Goal: Task Accomplishment & Management: Complete application form

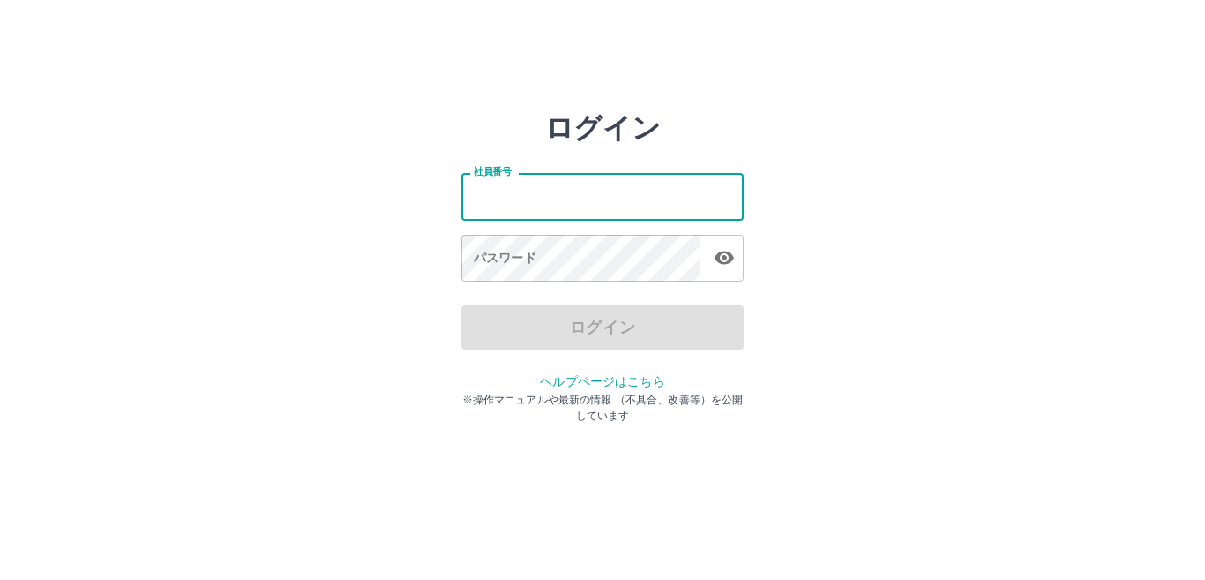
click at [614, 199] on input "社員番号" at bounding box center [602, 196] width 282 height 47
type input "*******"
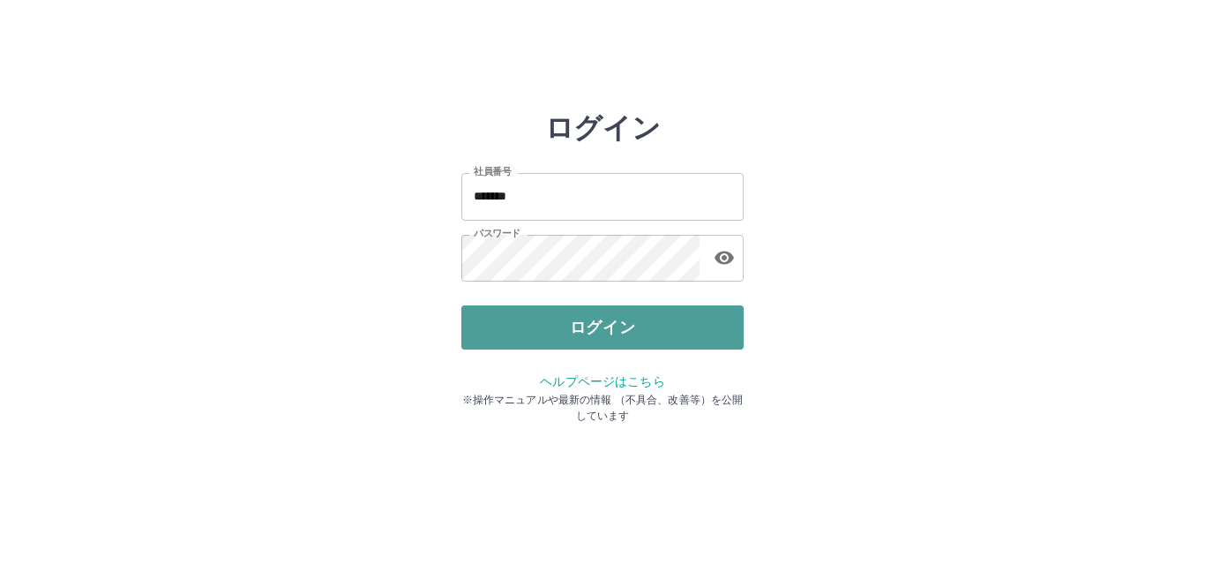
click at [612, 326] on button "ログイン" at bounding box center [602, 327] width 282 height 44
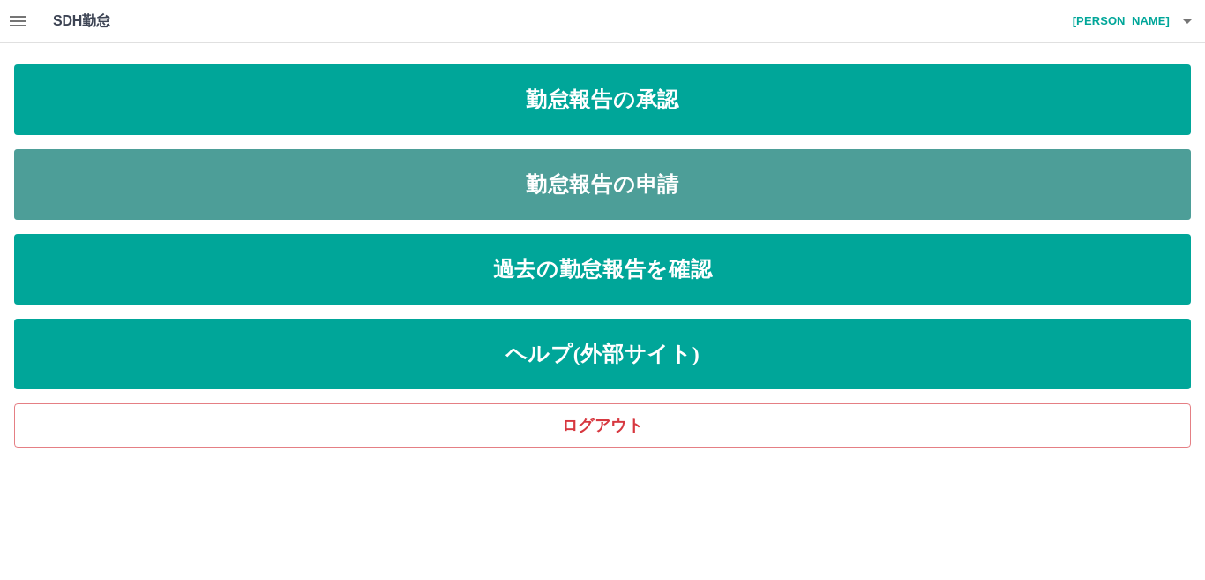
click at [583, 188] on link "勤怠報告の申請" at bounding box center [602, 184] width 1177 height 71
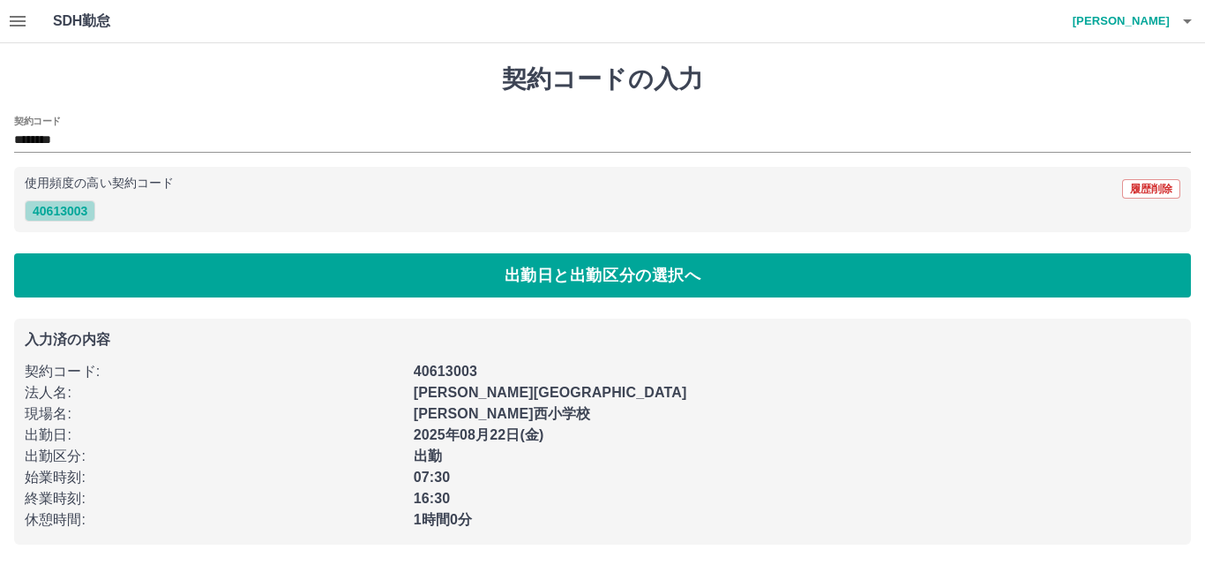
click at [54, 208] on button "40613003" at bounding box center [60, 210] width 71 height 21
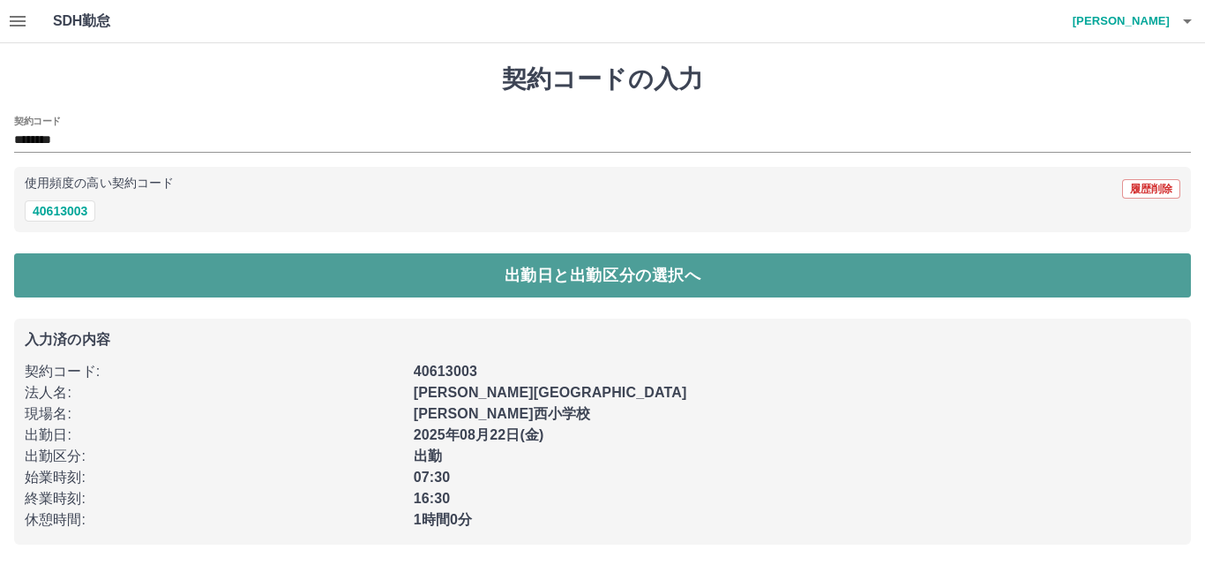
click at [114, 275] on button "出勤日と出勤区分の選択へ" at bounding box center [602, 275] width 1177 height 44
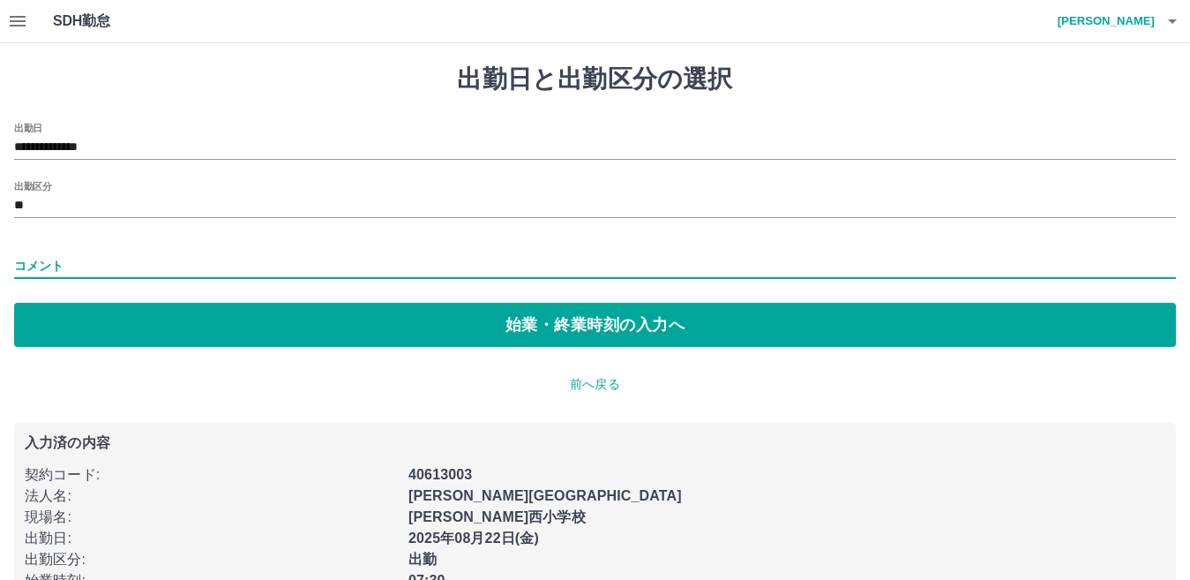
click at [108, 266] on input "コメント" at bounding box center [595, 266] width 1162 height 26
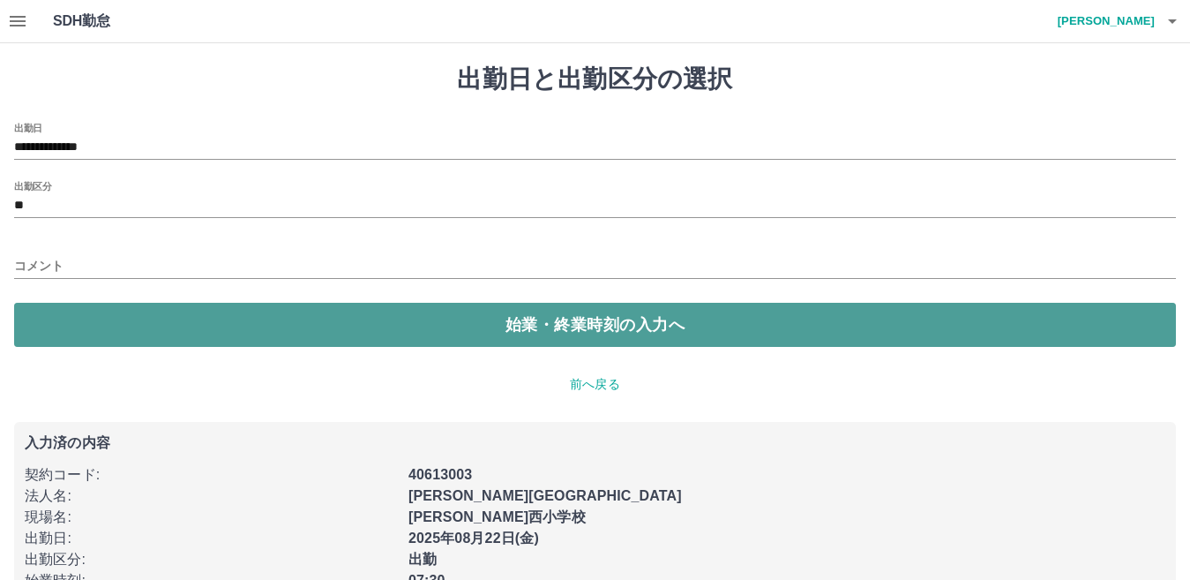
click at [119, 341] on button "始業・終業時刻の入力へ" at bounding box center [595, 325] width 1162 height 44
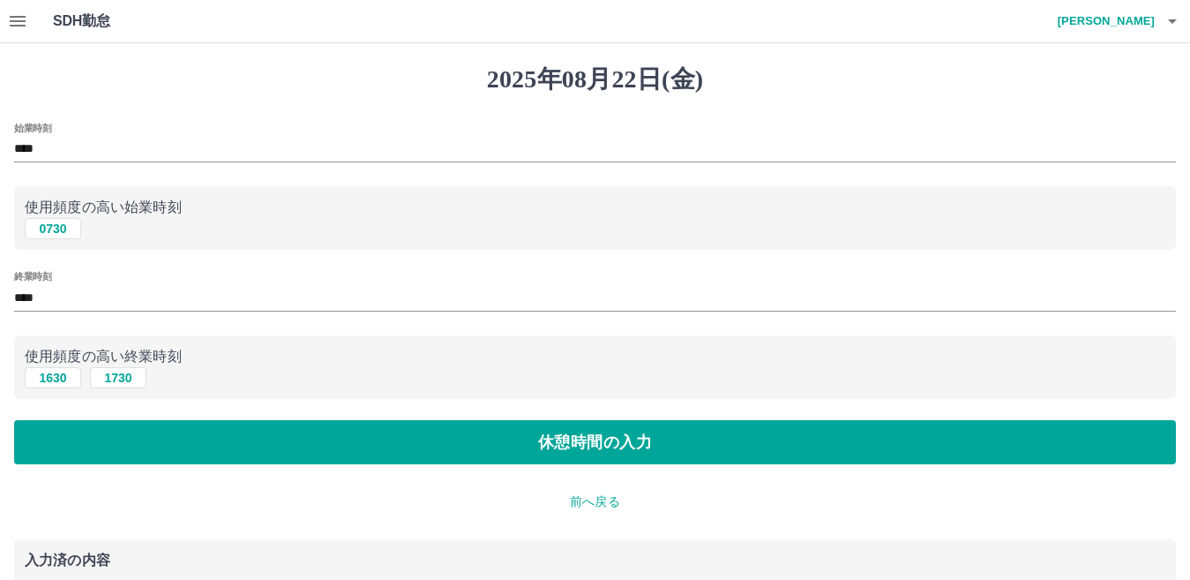
drag, startPoint x: 71, startPoint y: 228, endPoint x: 70, endPoint y: 248, distance: 20.3
click at [70, 248] on div "使用頻度の高い始業時刻 0730" at bounding box center [595, 218] width 1162 height 64
click at [62, 380] on button "1630" at bounding box center [53, 377] width 56 height 21
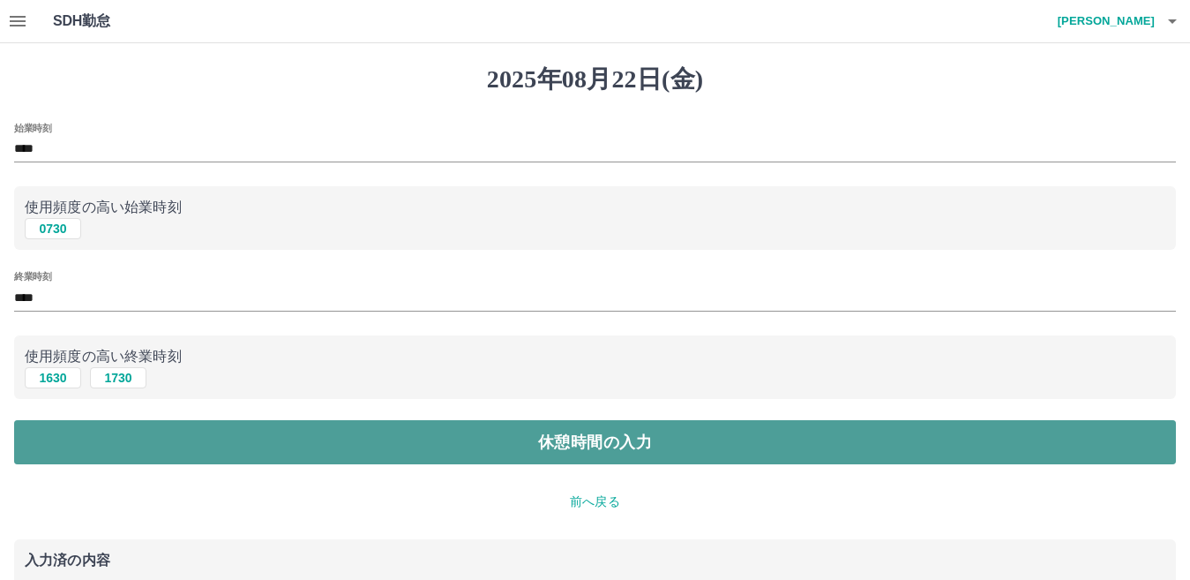
click at [93, 433] on button "休憩時間の入力" at bounding box center [595, 442] width 1162 height 44
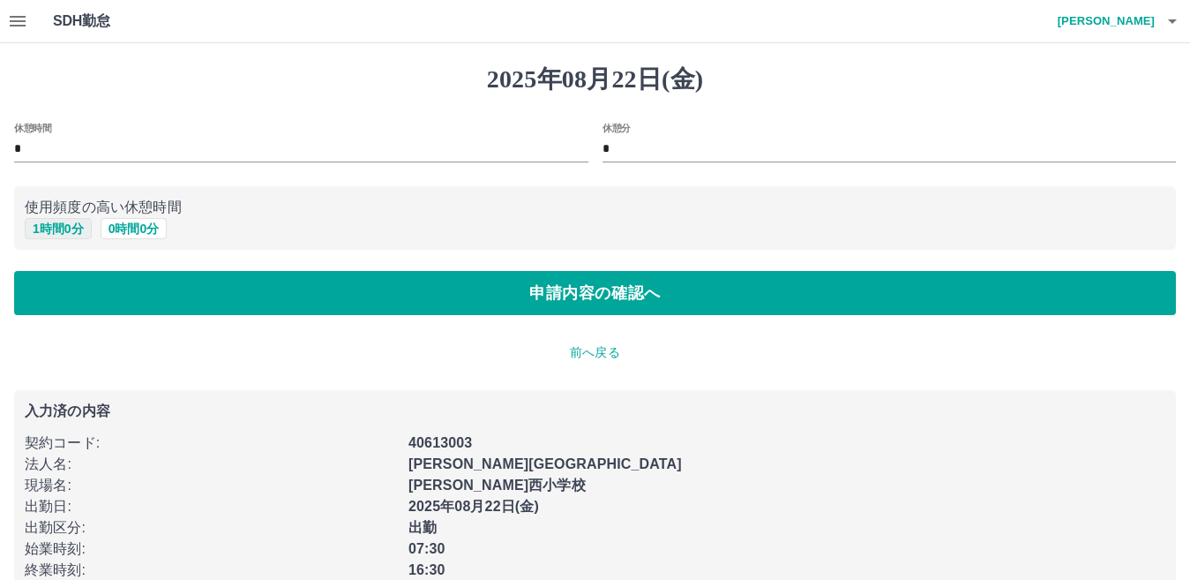
click at [60, 230] on button "1 時間 0 分" at bounding box center [58, 228] width 67 height 21
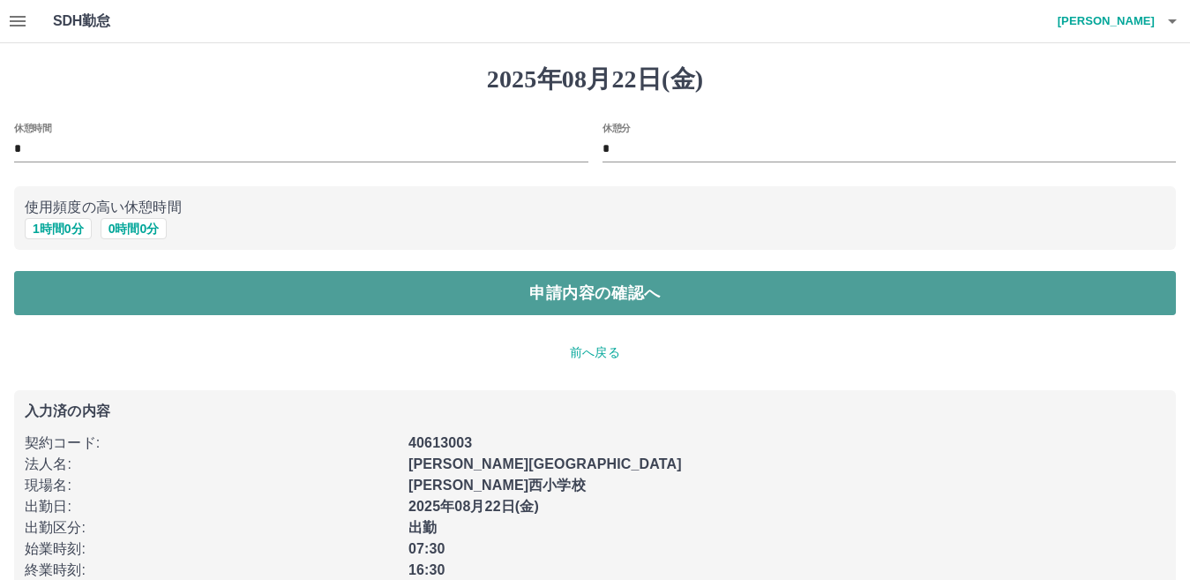
click at [90, 280] on button "申請内容の確認へ" at bounding box center [595, 293] width 1162 height 44
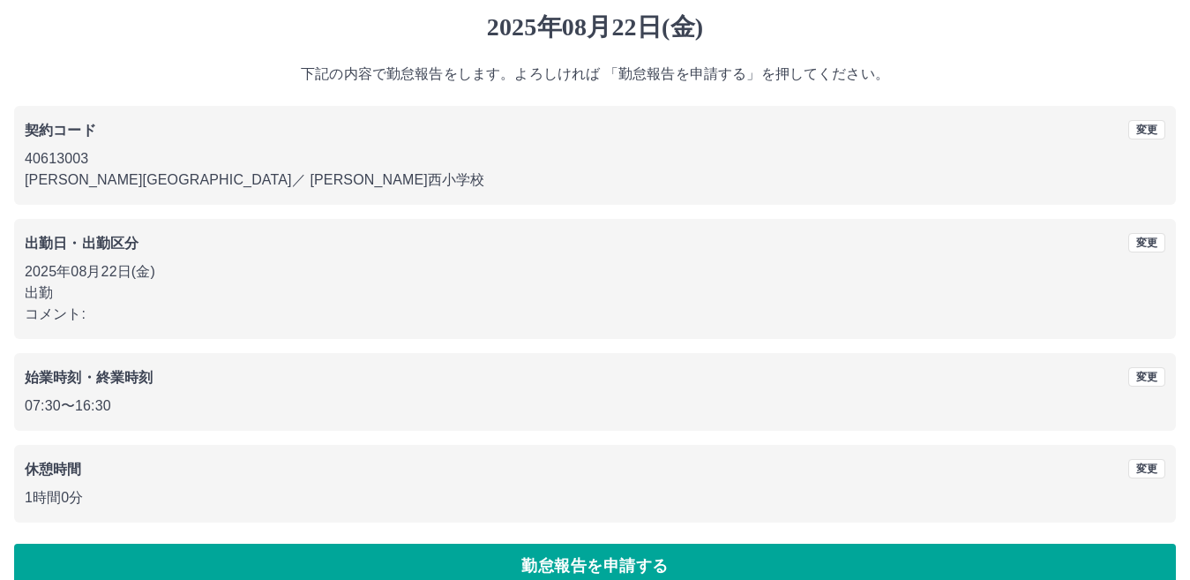
scroll to position [81, 0]
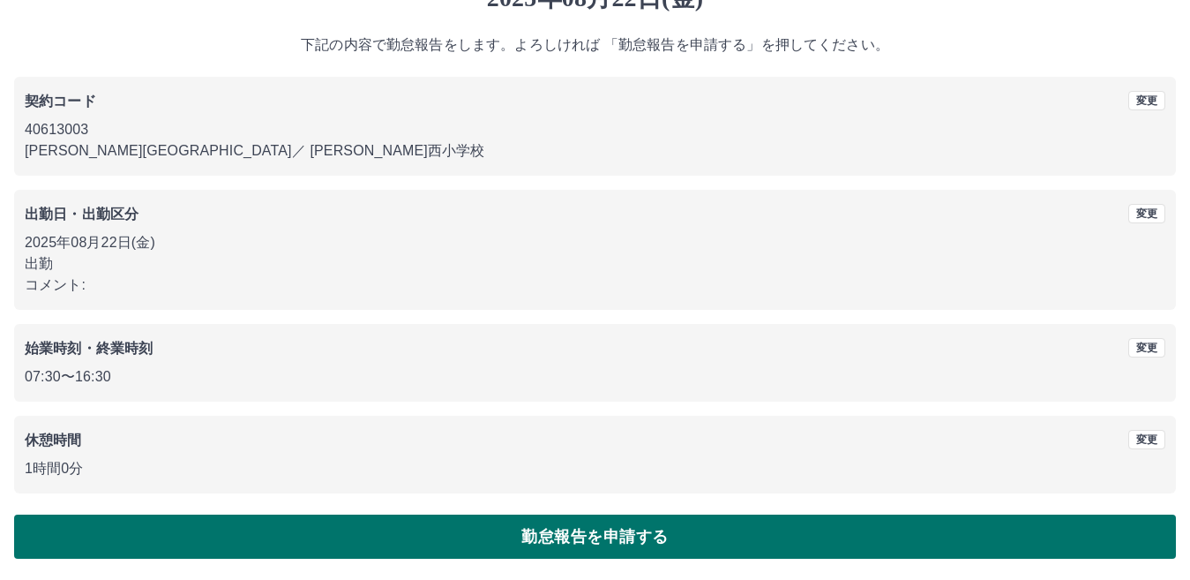
click at [499, 534] on button "勤怠報告を申請する" at bounding box center [595, 536] width 1162 height 44
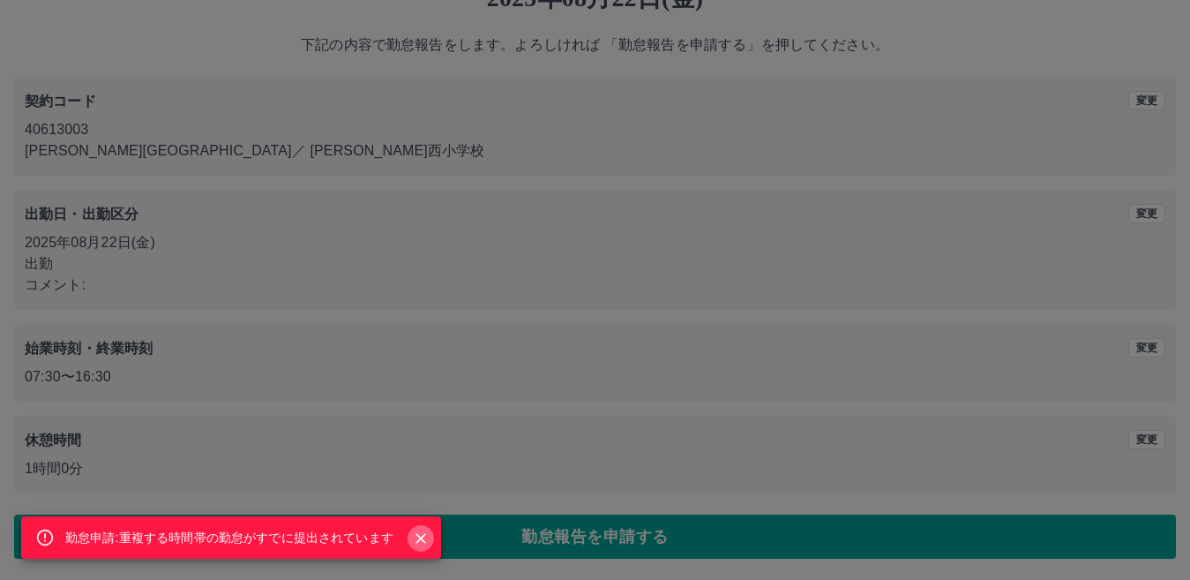
click at [421, 532] on icon "Close" at bounding box center [421, 538] width 18 height 18
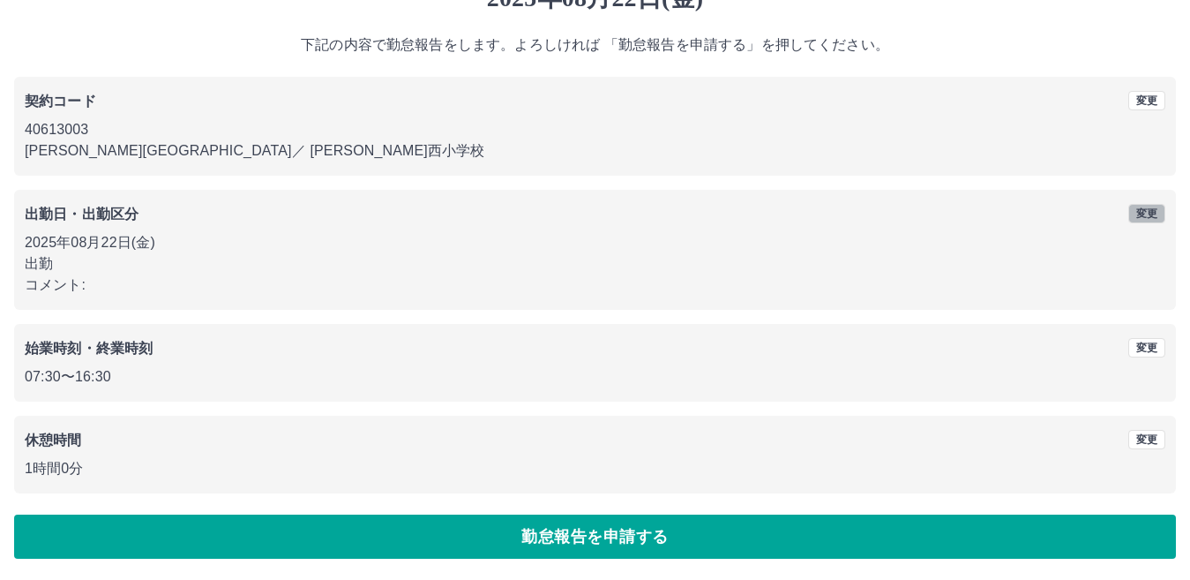
click at [1143, 214] on button "変更" at bounding box center [1147, 213] width 37 height 19
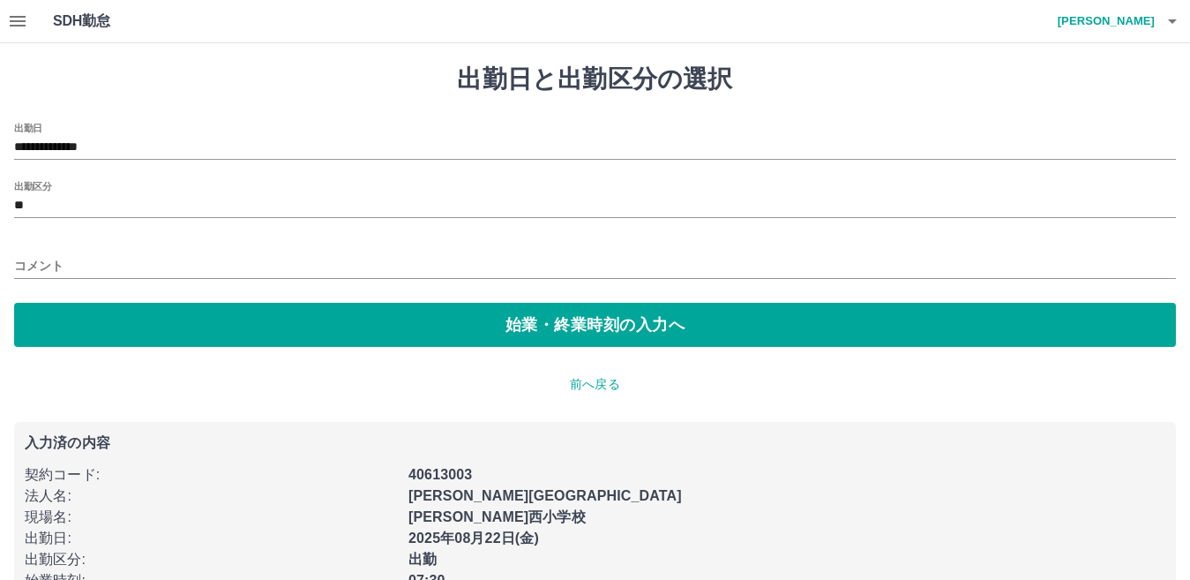
click at [205, 132] on div "**********" at bounding box center [595, 141] width 1162 height 37
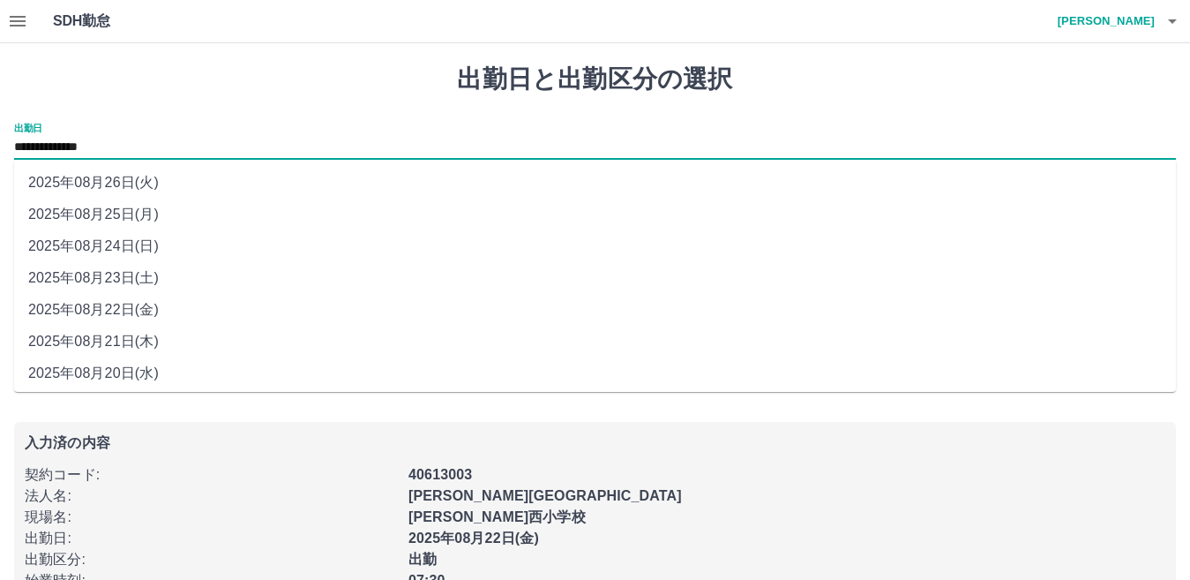
click at [182, 144] on input "**********" at bounding box center [595, 148] width 1162 height 22
click at [139, 278] on li "2025年08月23日(土)" at bounding box center [595, 278] width 1162 height 32
type input "**********"
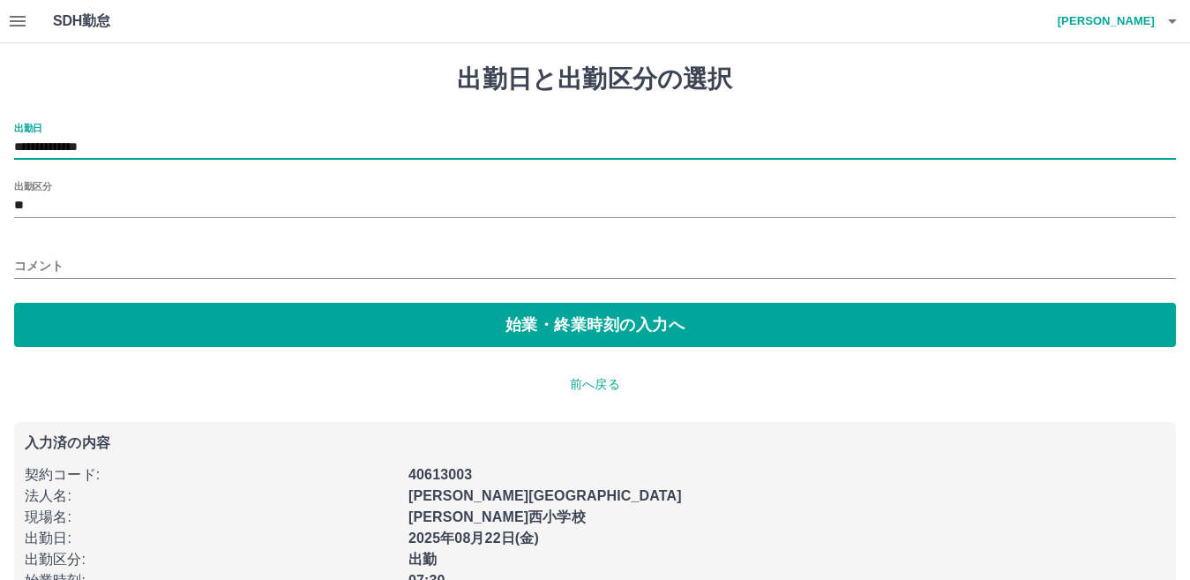
click at [156, 193] on div "出勤区分 **" at bounding box center [595, 199] width 1162 height 37
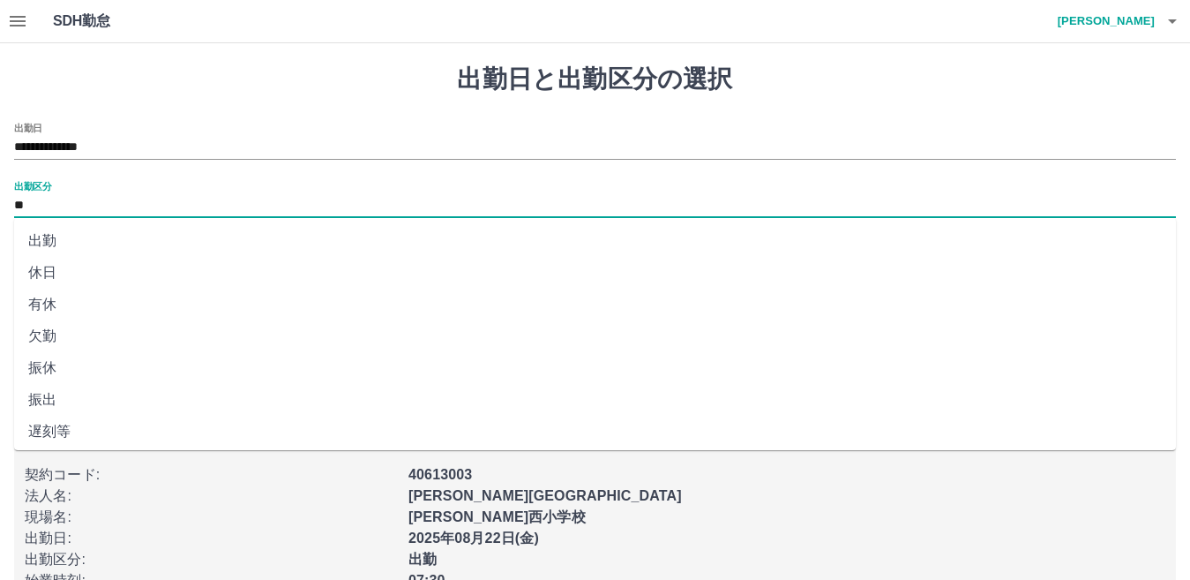
click at [153, 199] on input "**" at bounding box center [595, 206] width 1162 height 22
click at [45, 270] on li "休日" at bounding box center [595, 273] width 1162 height 32
type input "**"
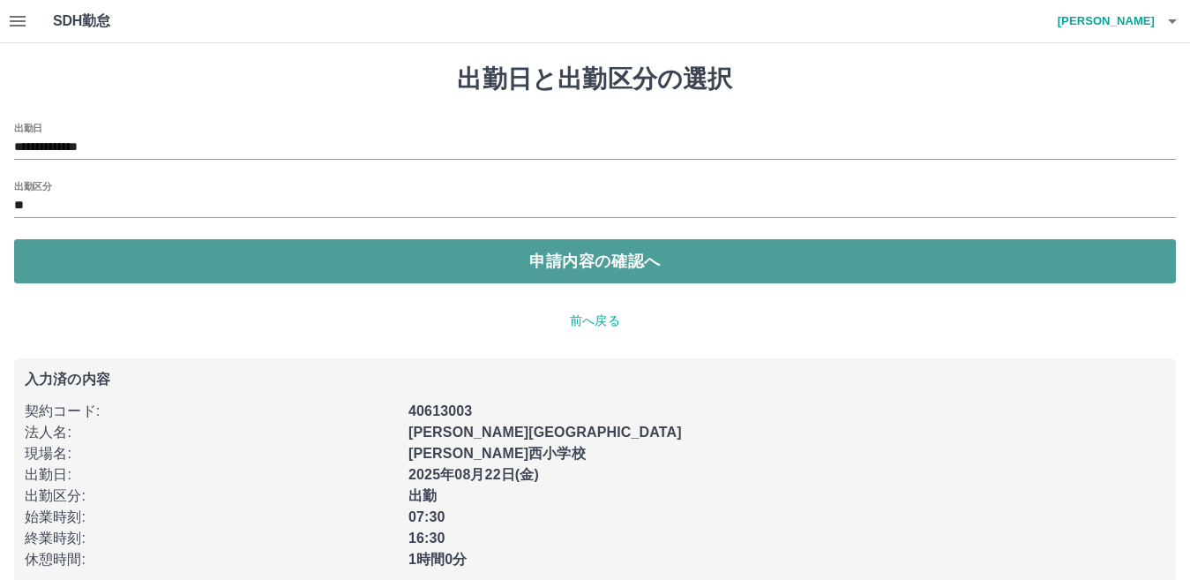
click at [45, 269] on button "申請内容の確認へ" at bounding box center [595, 261] width 1162 height 44
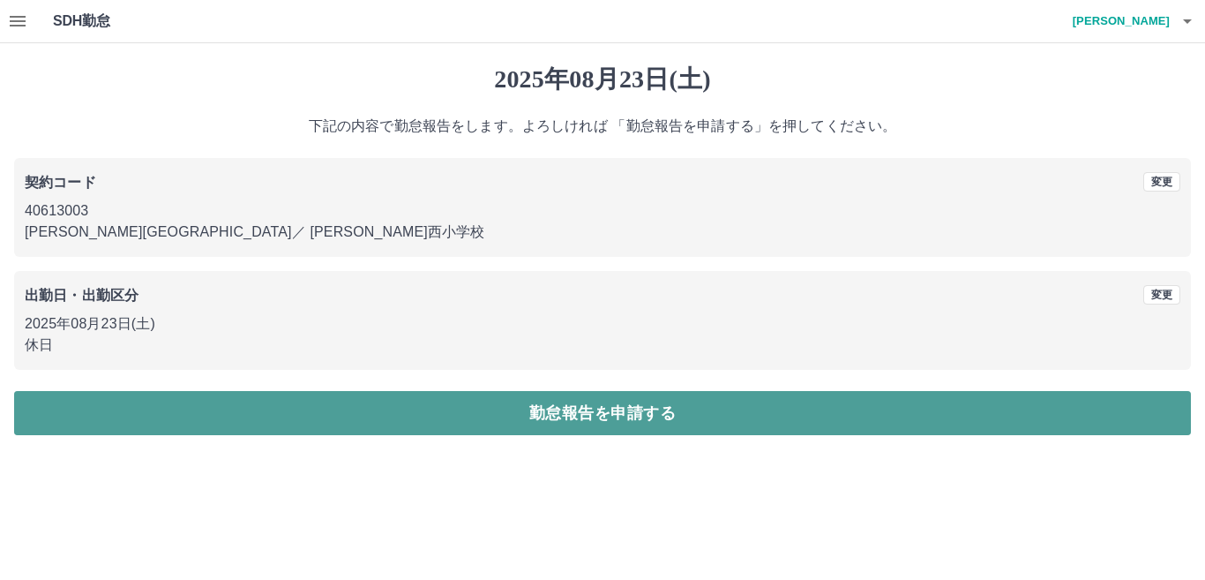
click at [364, 407] on button "勤怠報告を申請する" at bounding box center [602, 413] width 1177 height 44
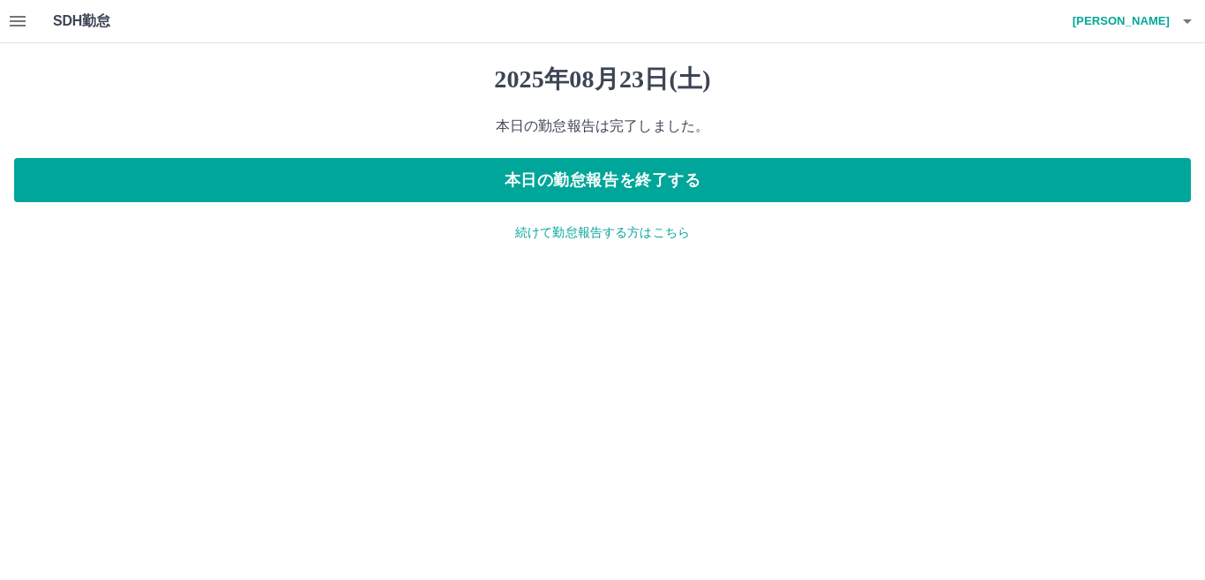
click at [649, 242] on div "[DATE] 本日の勤怠報告は完了しました。 本日の勤怠報告を終了する 続けて勤怠報告する方はこちら" at bounding box center [602, 153] width 1205 height 220
click at [552, 223] on p "続けて勤怠報告する方はこちら" at bounding box center [602, 232] width 1177 height 19
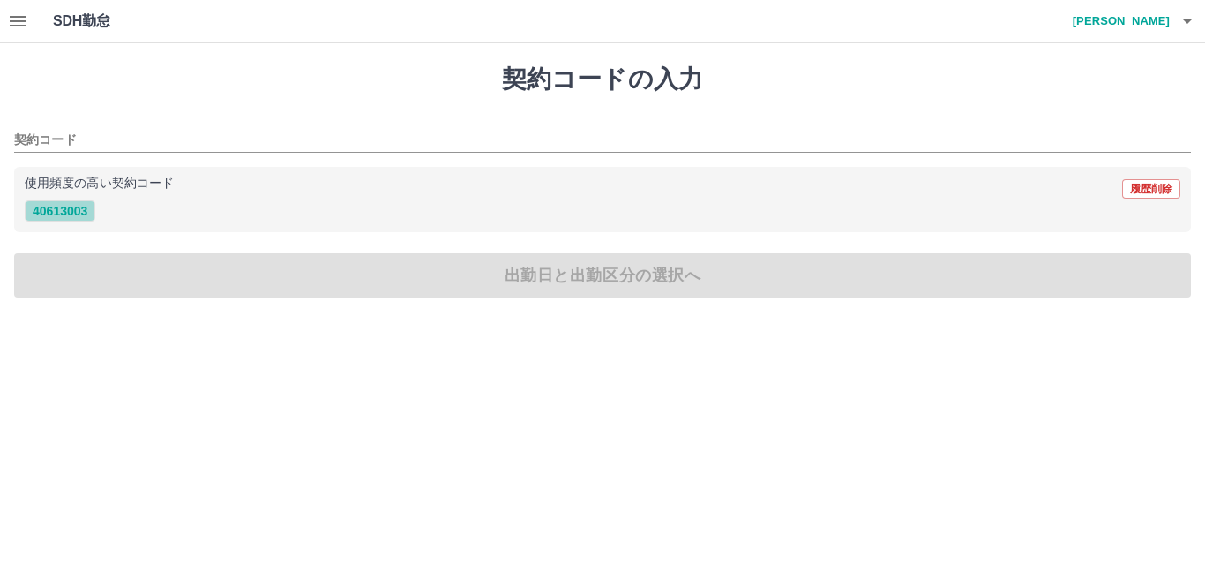
click at [78, 212] on button "40613003" at bounding box center [60, 210] width 71 height 21
type input "********"
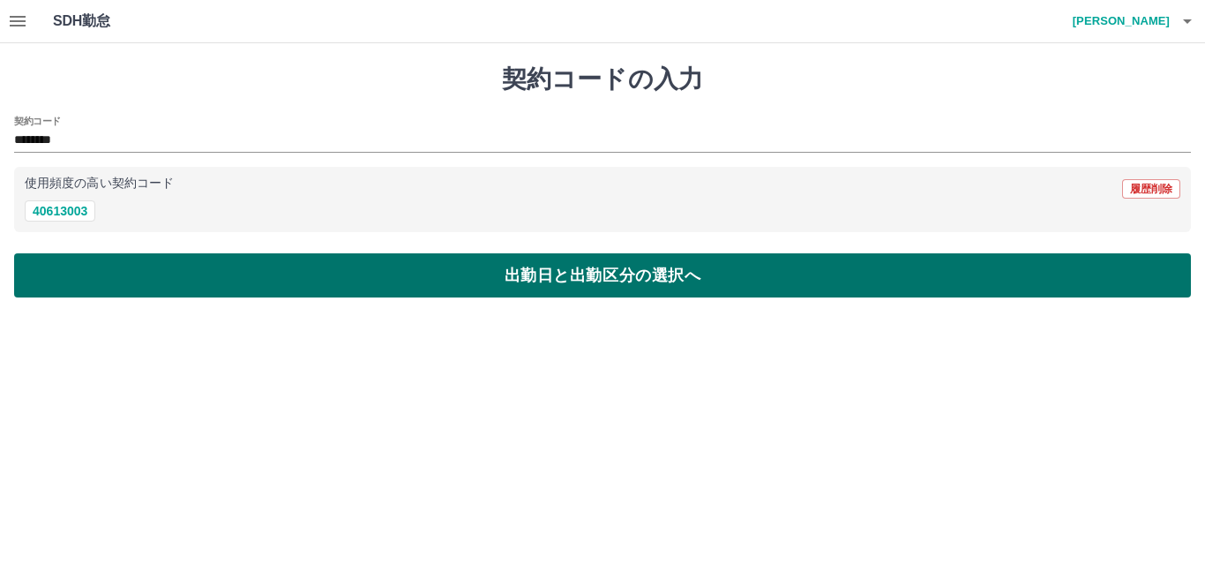
click at [146, 269] on button "出勤日と出勤区分の選択へ" at bounding box center [602, 275] width 1177 height 44
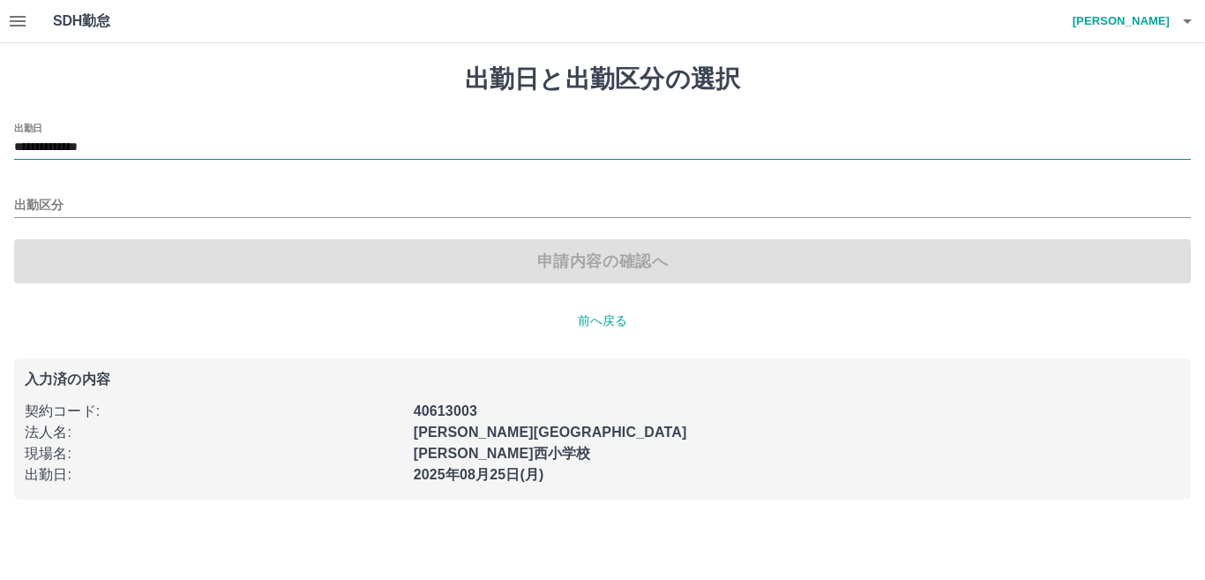
click at [169, 151] on input "**********" at bounding box center [602, 148] width 1177 height 22
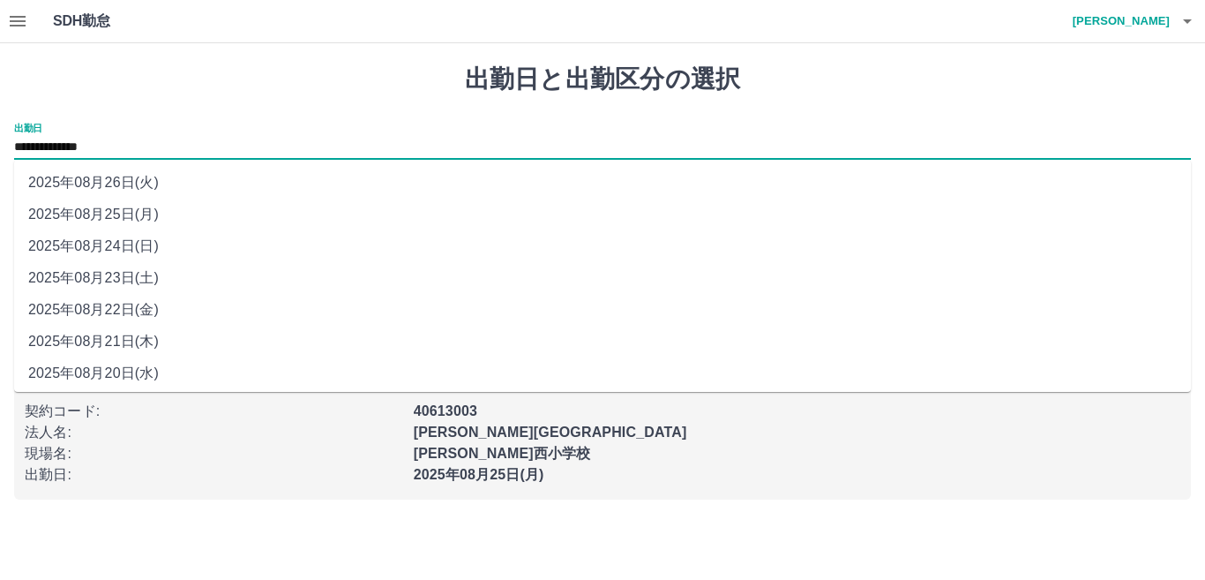
click at [131, 244] on li "2025年08月24日(日)" at bounding box center [602, 246] width 1177 height 32
type input "**********"
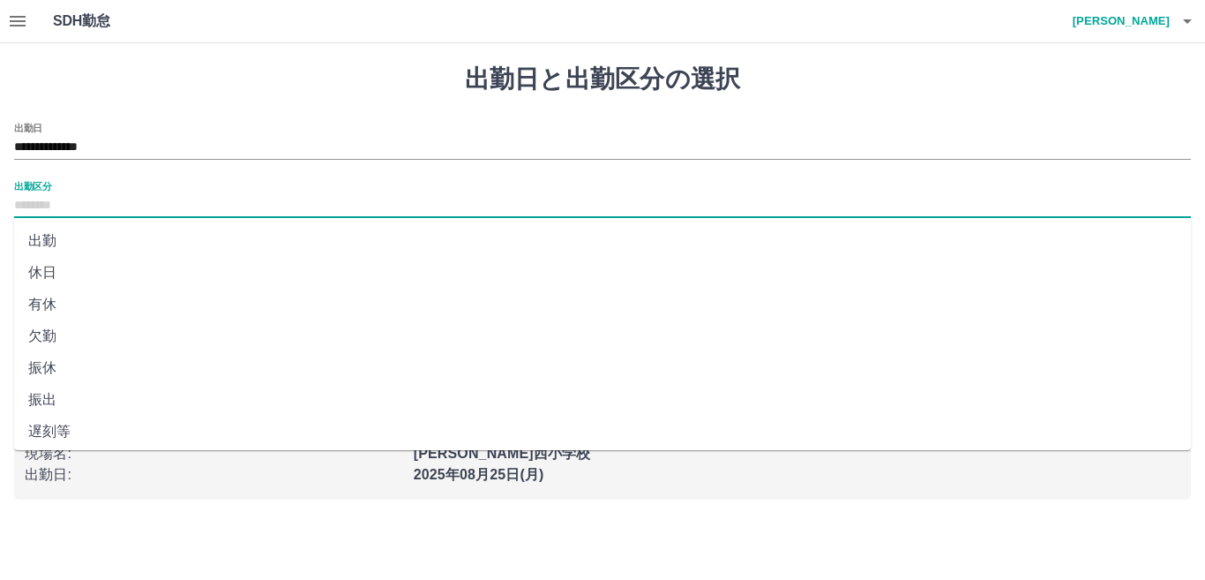
click at [160, 206] on input "出勤区分" at bounding box center [602, 206] width 1177 height 22
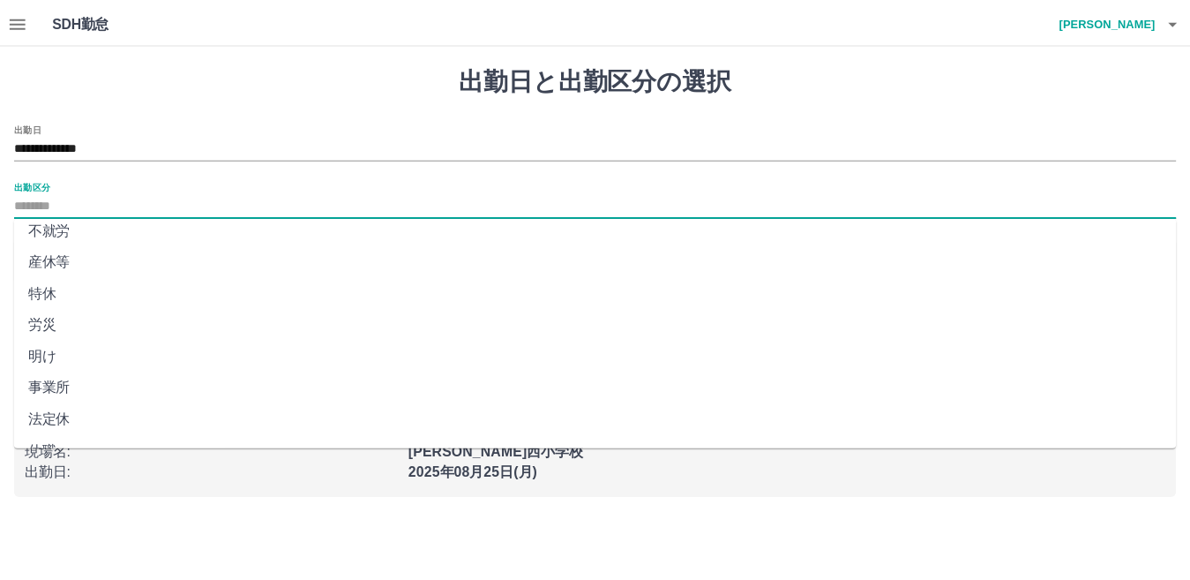
scroll to position [353, 0]
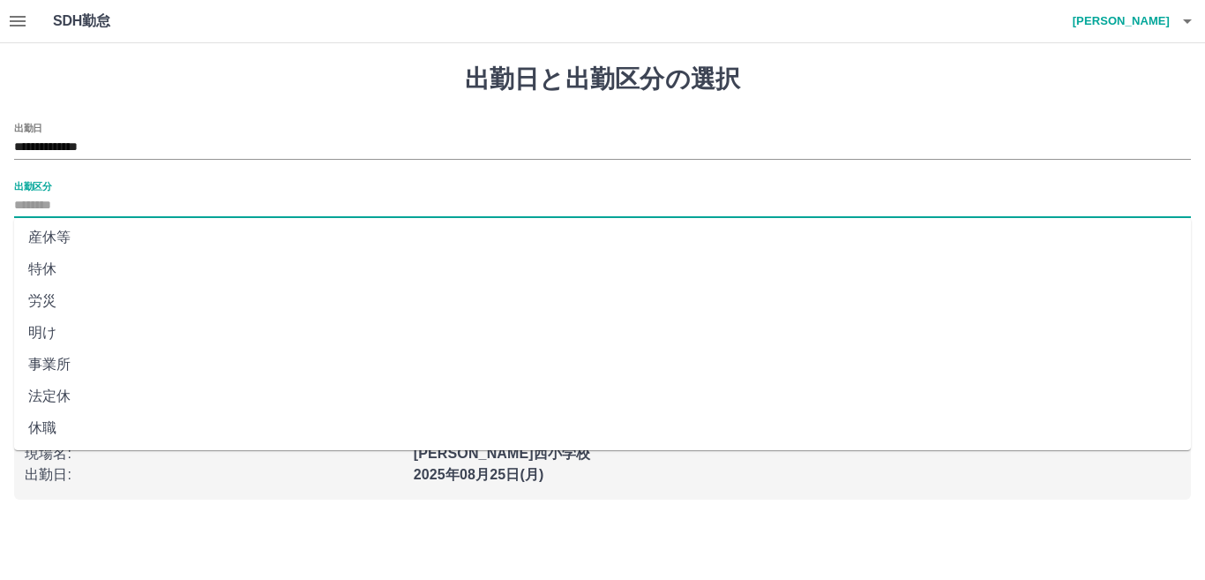
click at [67, 392] on li "法定休" at bounding box center [602, 396] width 1177 height 32
type input "***"
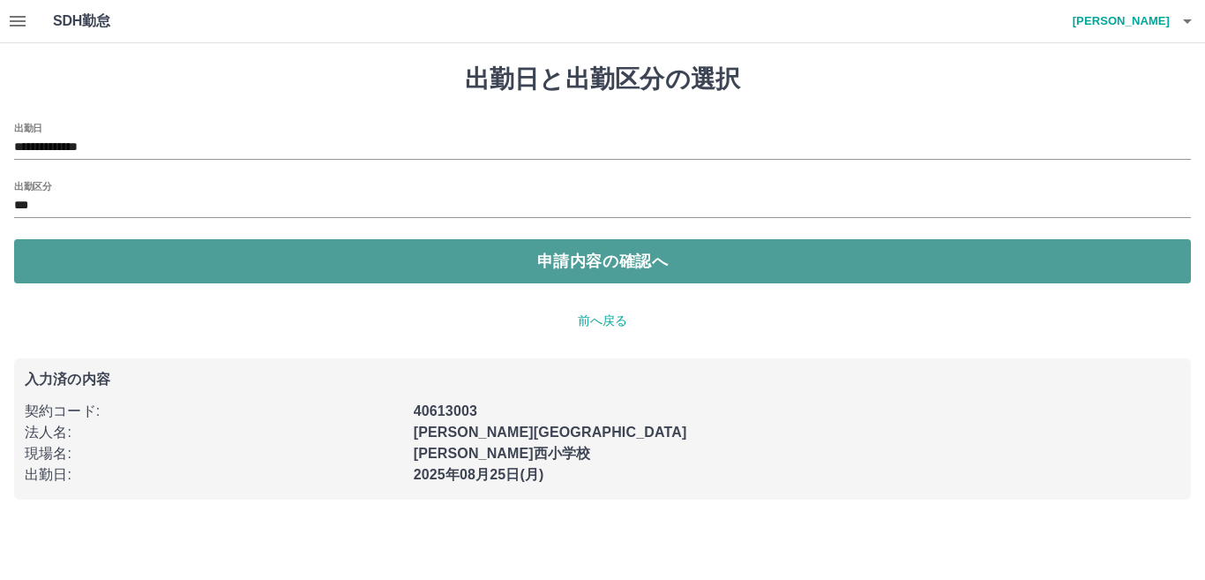
click at [139, 265] on button "申請内容の確認へ" at bounding box center [602, 261] width 1177 height 44
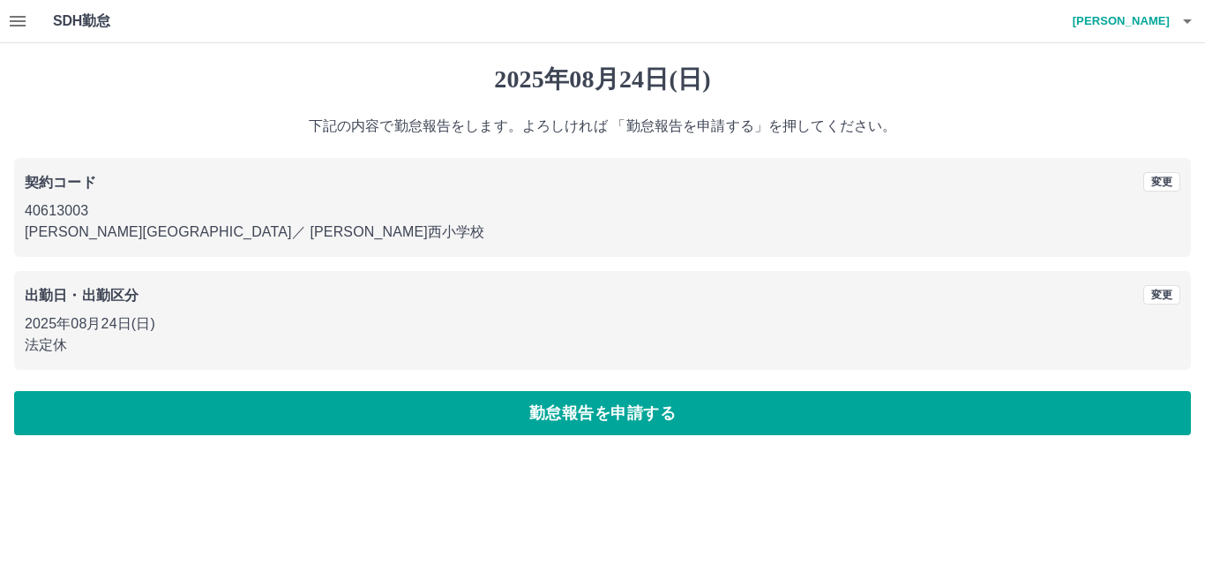
click at [210, 406] on button "勤怠報告を申請する" at bounding box center [602, 413] width 1177 height 44
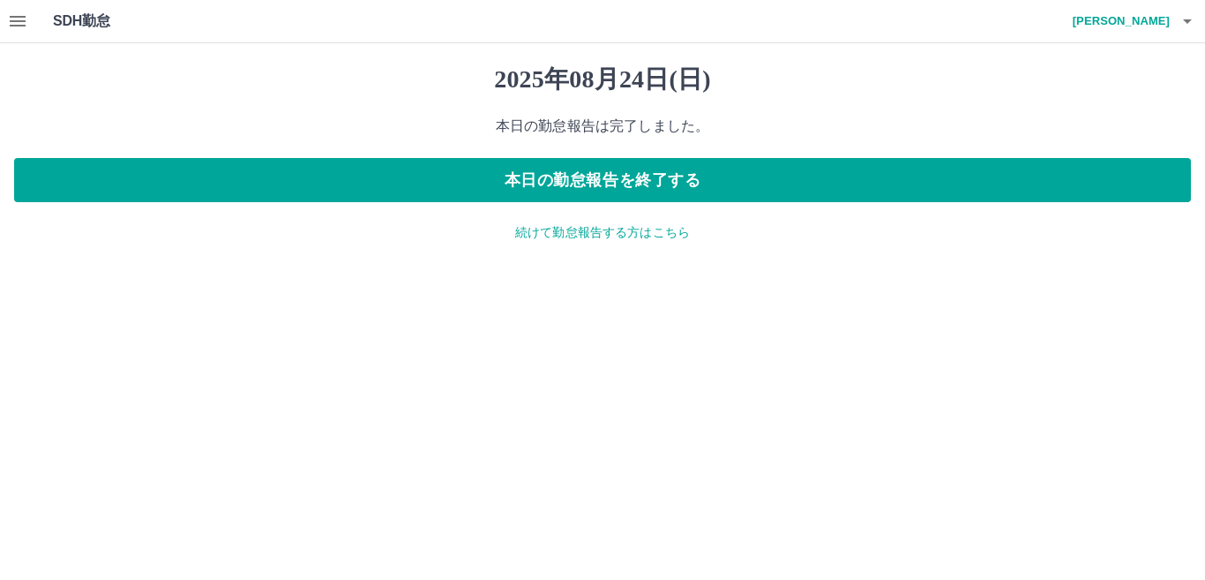
click at [552, 243] on div "[DATE] 本日の勤怠報告は完了しました。 本日の勤怠報告を終了する 続けて勤怠報告する方はこちら" at bounding box center [602, 153] width 1205 height 220
click at [553, 240] on p "続けて勤怠報告する方はこちら" at bounding box center [602, 232] width 1177 height 19
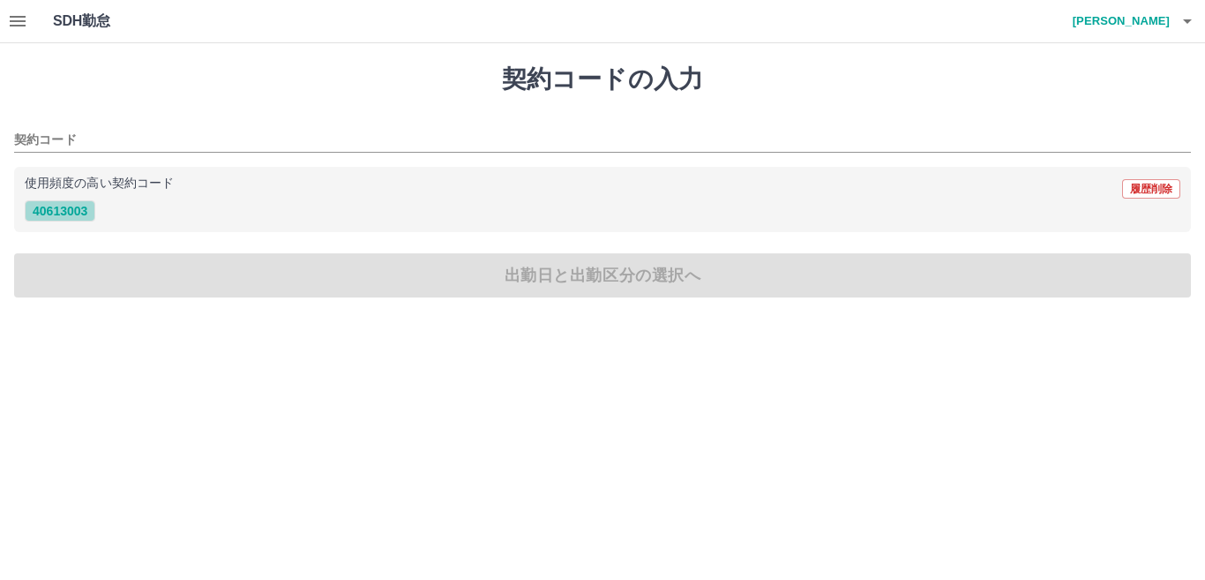
click at [83, 214] on button "40613003" at bounding box center [60, 210] width 71 height 21
type input "********"
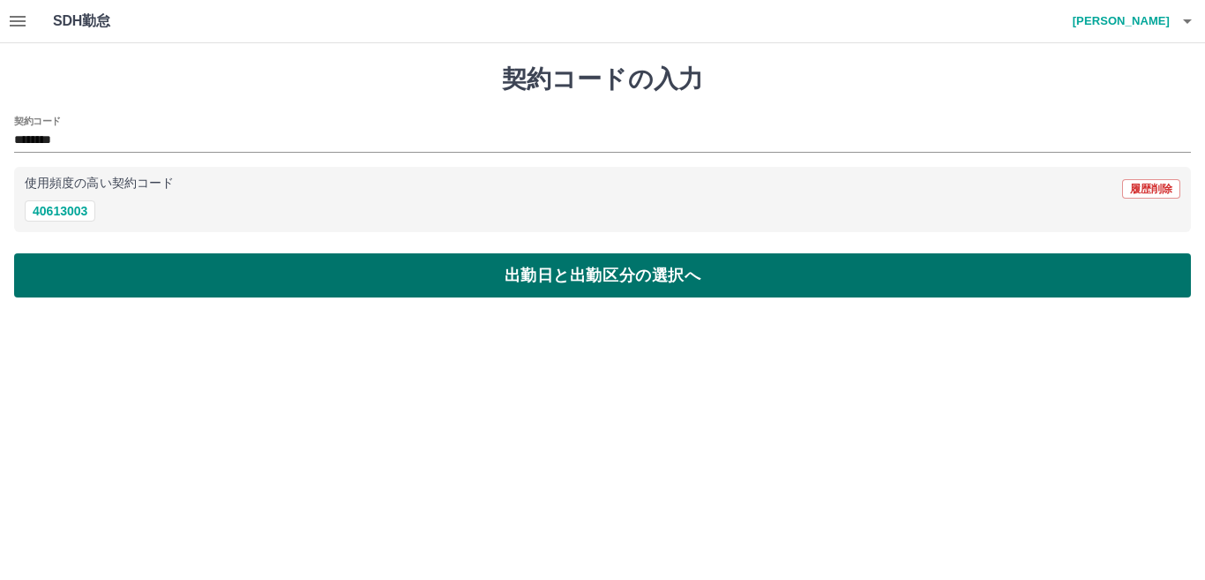
click at [86, 275] on button "出勤日と出勤区分の選択へ" at bounding box center [602, 275] width 1177 height 44
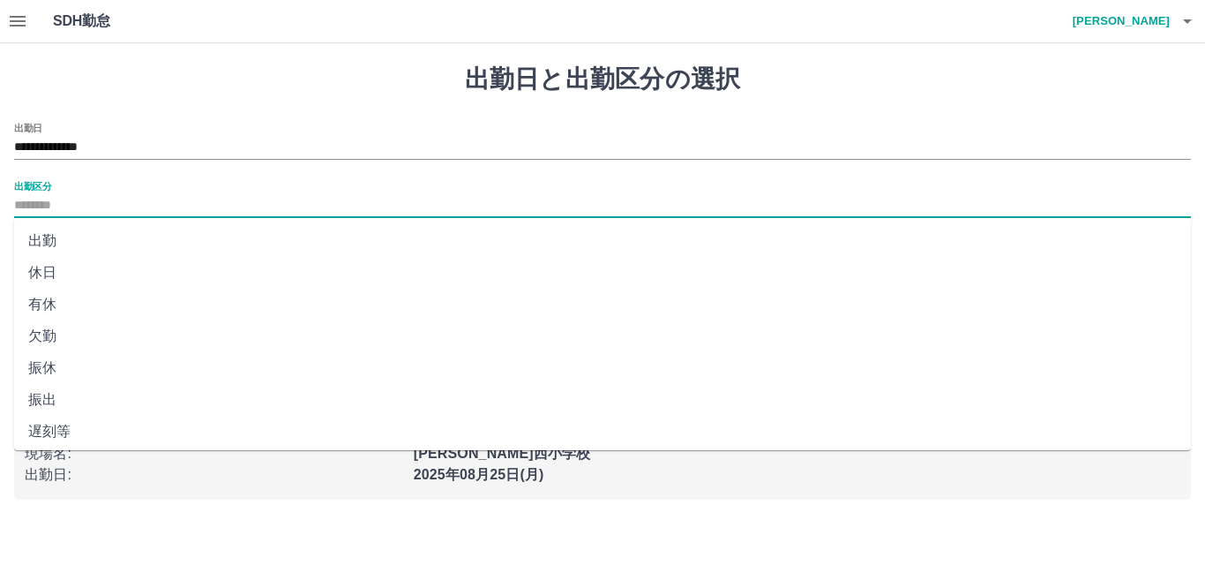
click at [184, 206] on input "出勤区分" at bounding box center [602, 206] width 1177 height 22
click at [52, 242] on li "出勤" at bounding box center [602, 241] width 1177 height 32
type input "**"
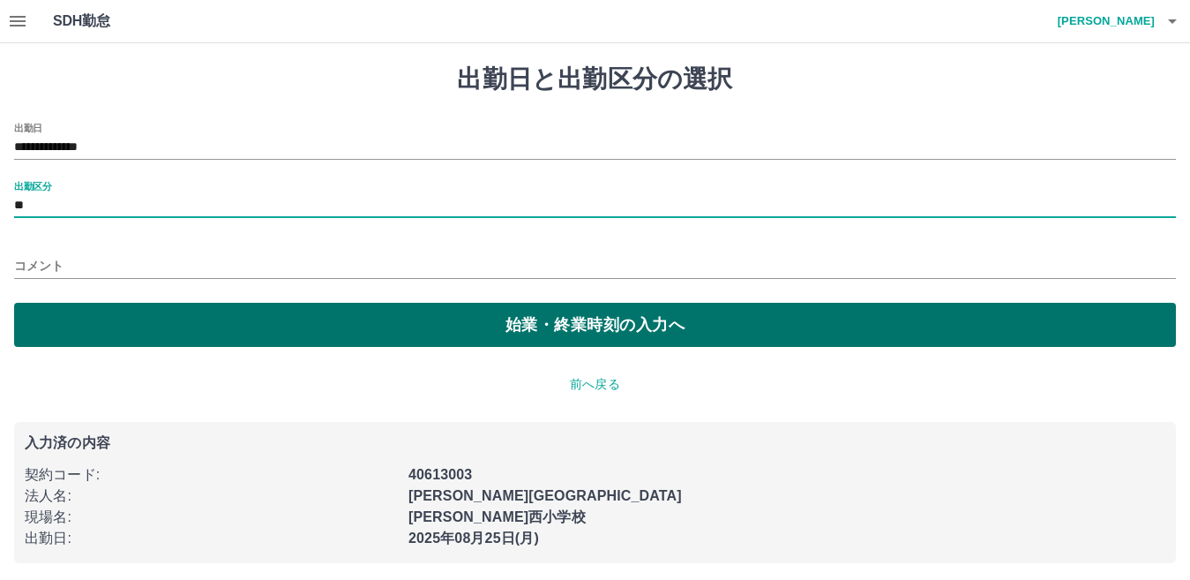
click at [92, 329] on button "始業・終業時刻の入力へ" at bounding box center [595, 325] width 1162 height 44
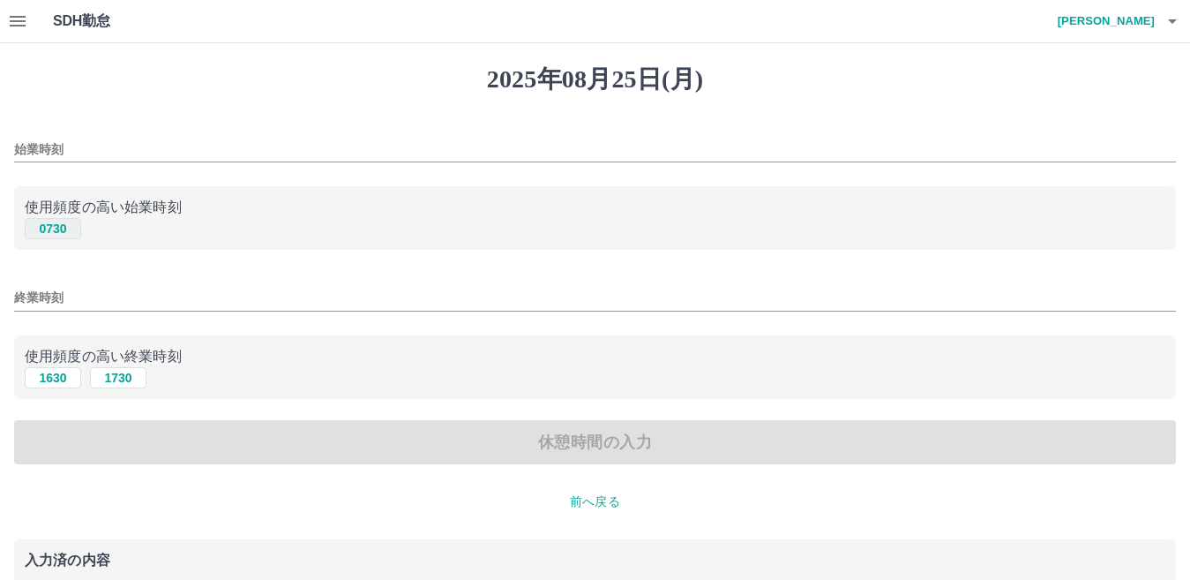
click at [66, 228] on button "0730" at bounding box center [53, 228] width 56 height 21
type input "****"
click at [41, 379] on button "1630" at bounding box center [53, 377] width 56 height 21
type input "****"
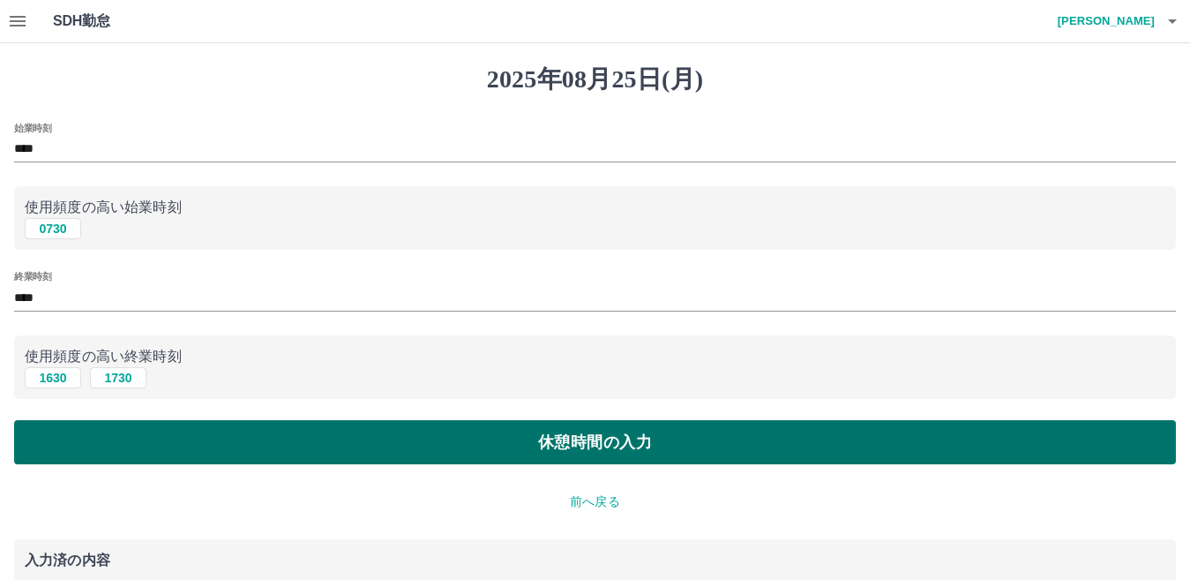
click at [56, 445] on button "休憩時間の入力" at bounding box center [595, 442] width 1162 height 44
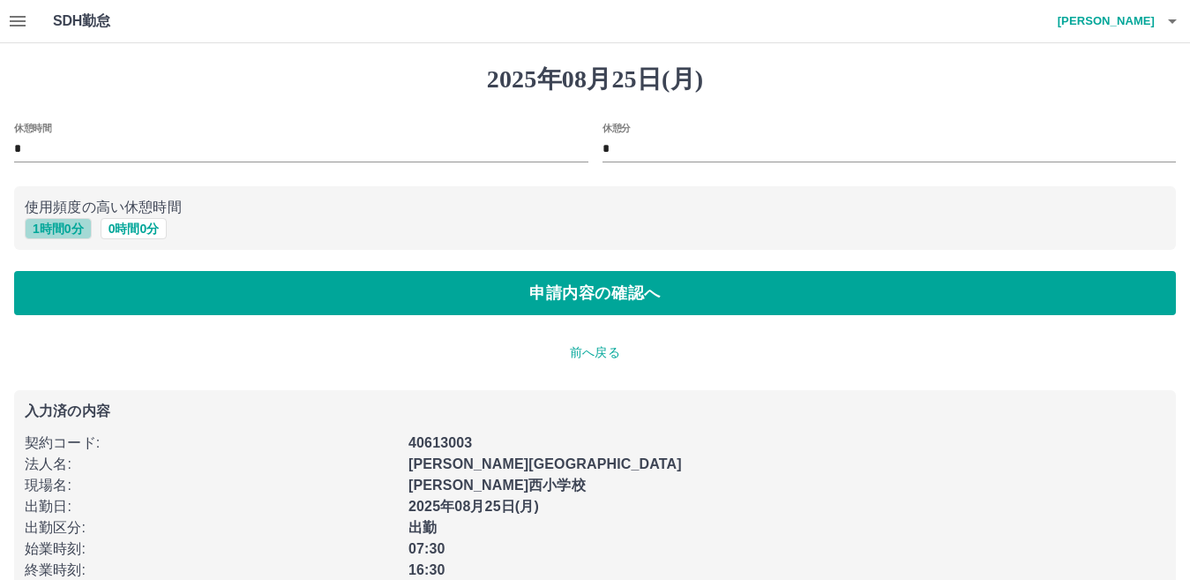
click at [79, 236] on button "1 時間 0 分" at bounding box center [58, 228] width 67 height 21
type input "*"
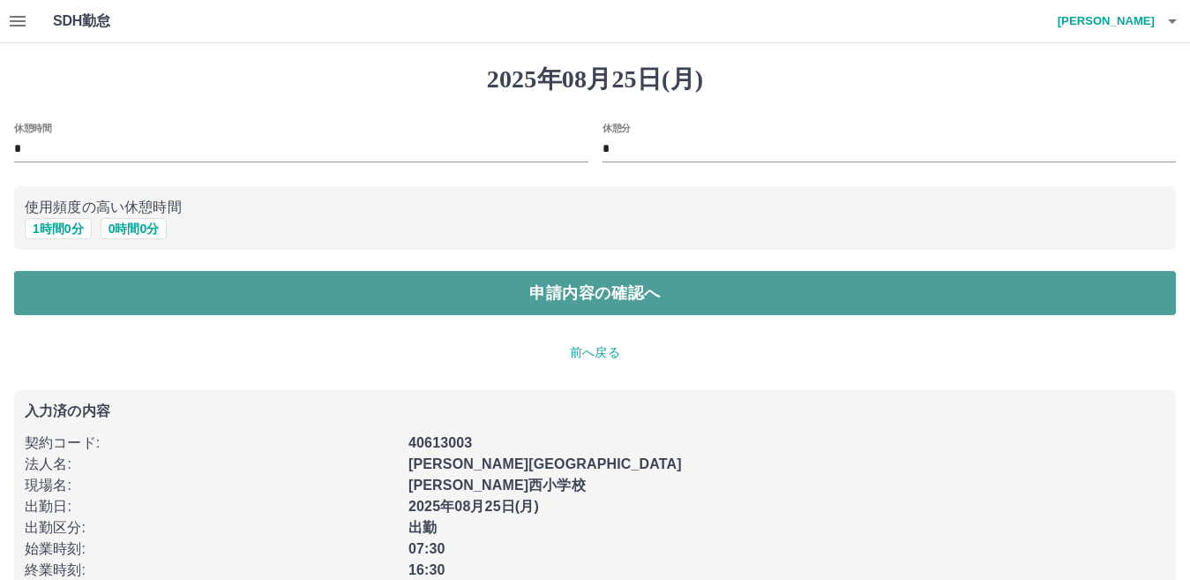
click at [113, 300] on button "申請内容の確認へ" at bounding box center [595, 293] width 1162 height 44
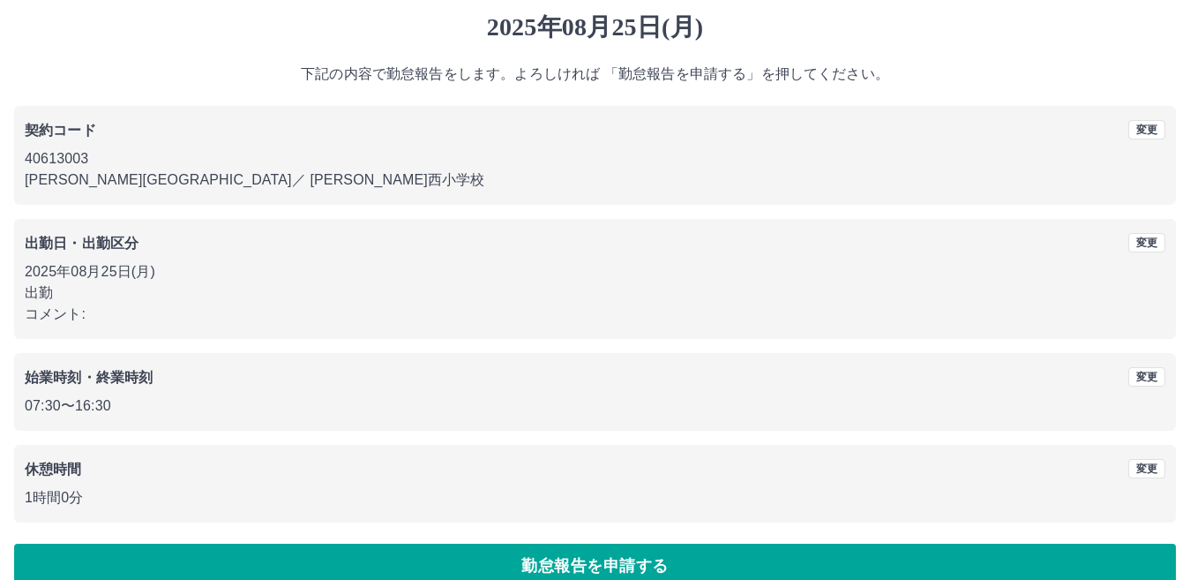
scroll to position [81, 0]
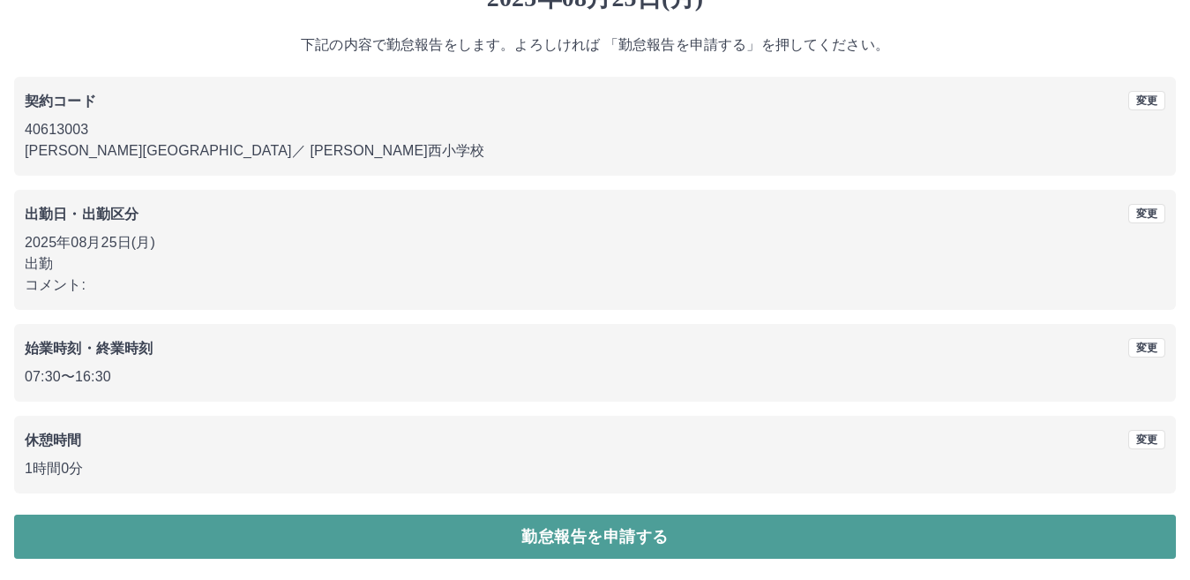
click at [392, 546] on button "勤怠報告を申請する" at bounding box center [595, 536] width 1162 height 44
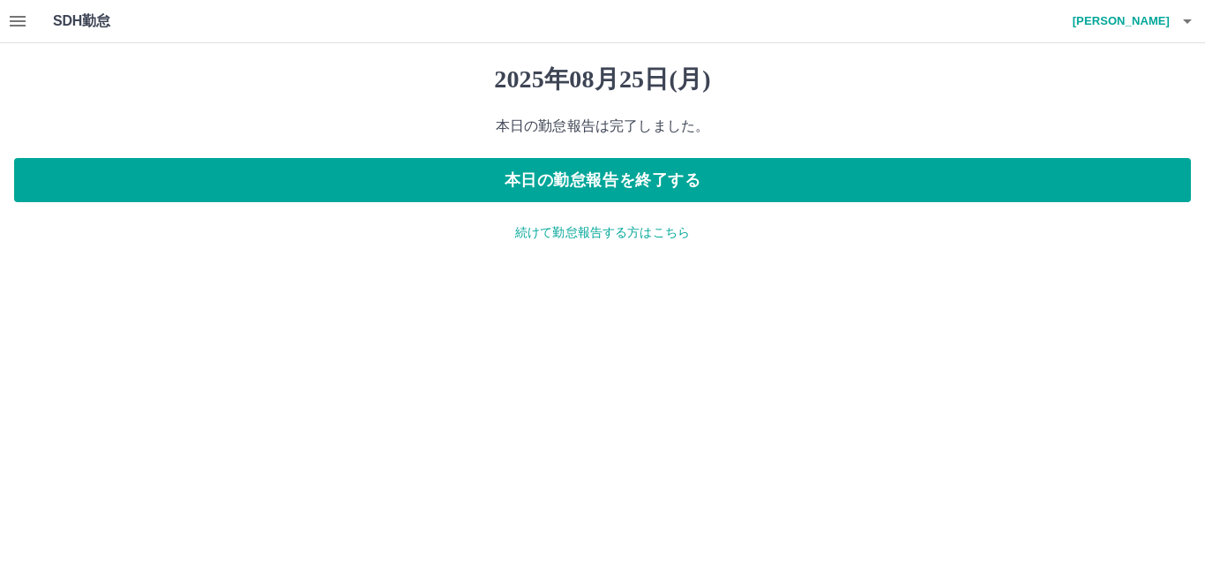
click at [612, 240] on p "続けて勤怠報告する方はこちら" at bounding box center [602, 232] width 1177 height 19
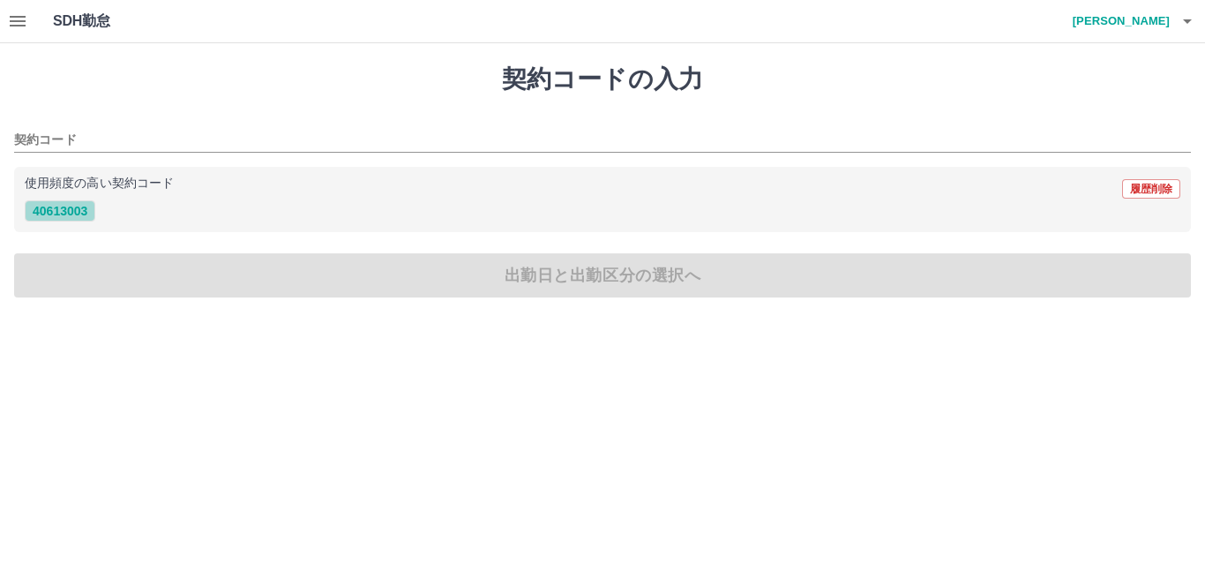
click at [82, 214] on button "40613003" at bounding box center [60, 210] width 71 height 21
type input "********"
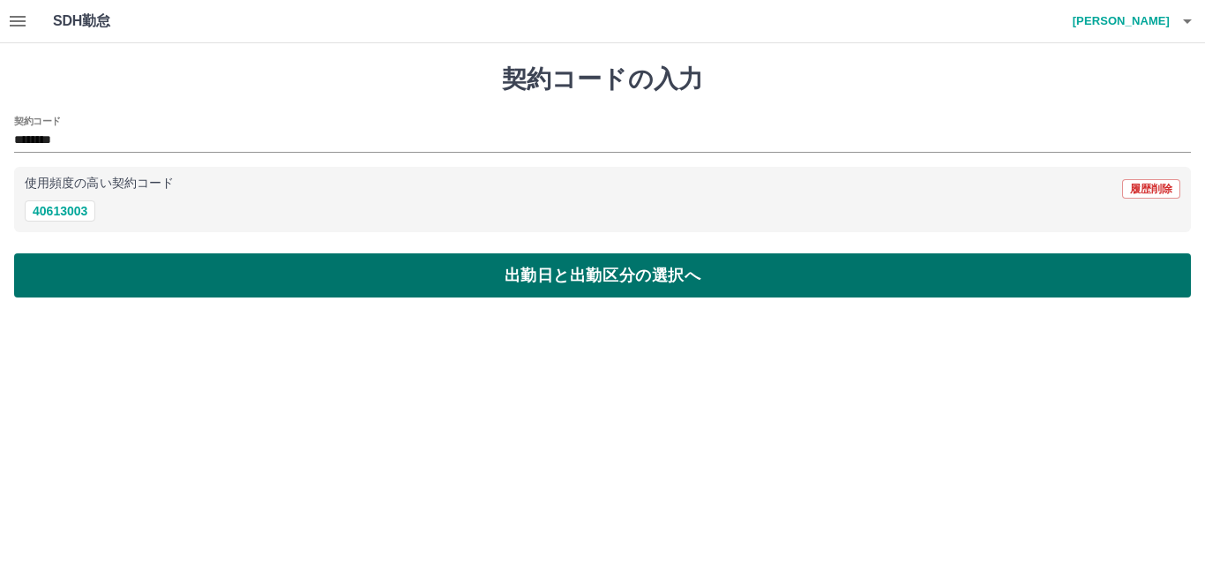
click at [142, 284] on button "出勤日と出勤区分の選択へ" at bounding box center [602, 275] width 1177 height 44
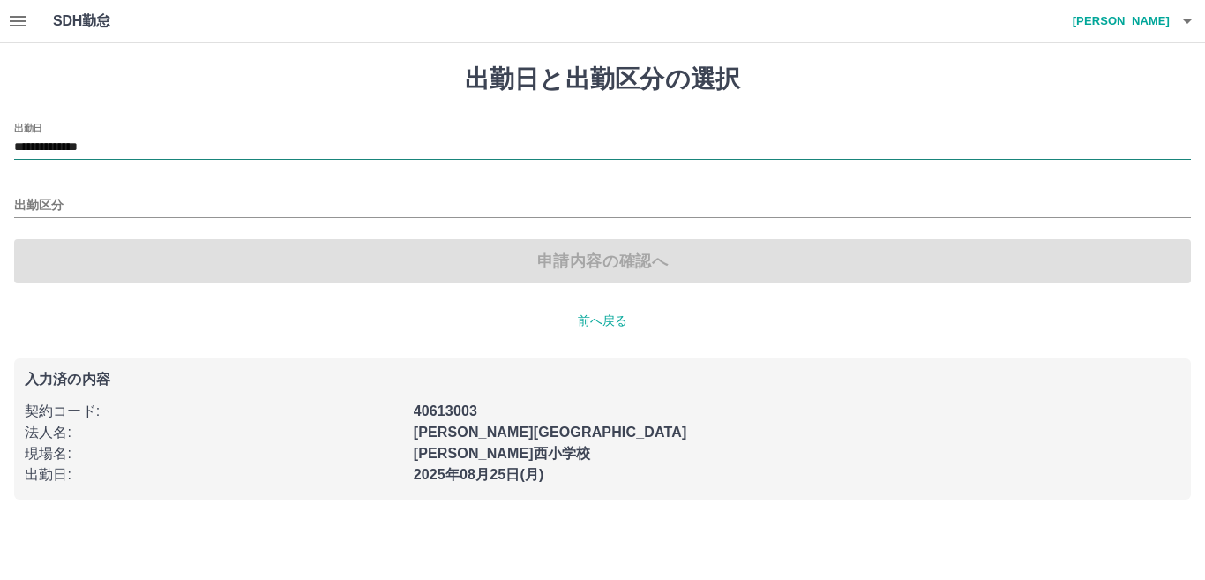
click at [130, 144] on input "**********" at bounding box center [602, 148] width 1177 height 22
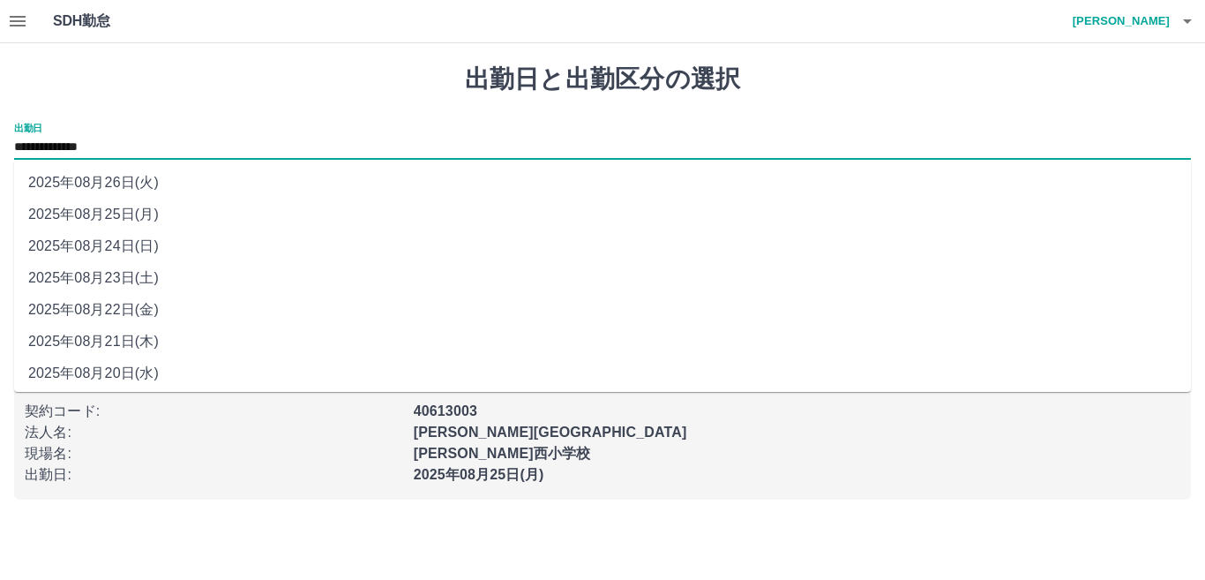
click at [131, 188] on li "2025年08月26日(火)" at bounding box center [602, 183] width 1177 height 32
type input "**********"
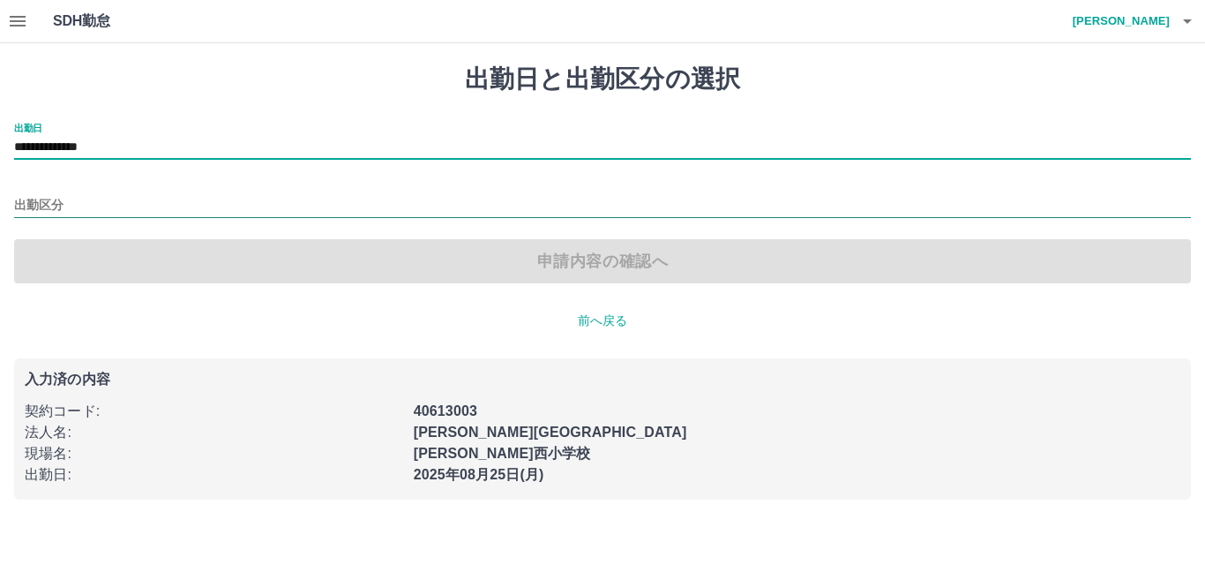
click at [89, 207] on input "出勤区分" at bounding box center [602, 206] width 1177 height 22
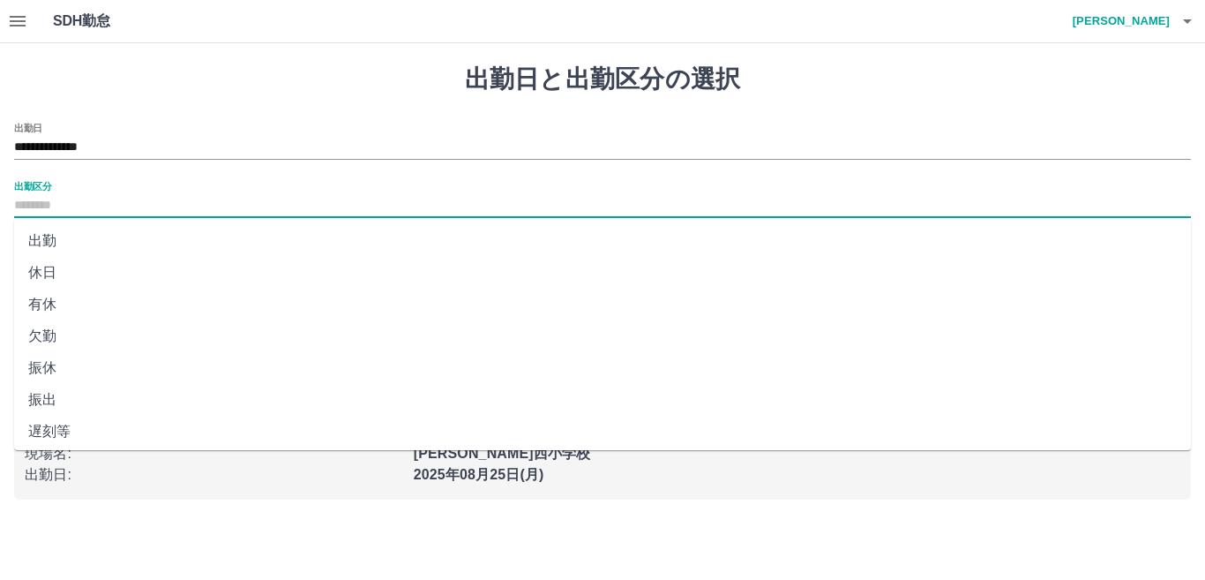
click at [79, 246] on li "出勤" at bounding box center [602, 241] width 1177 height 32
type input "**"
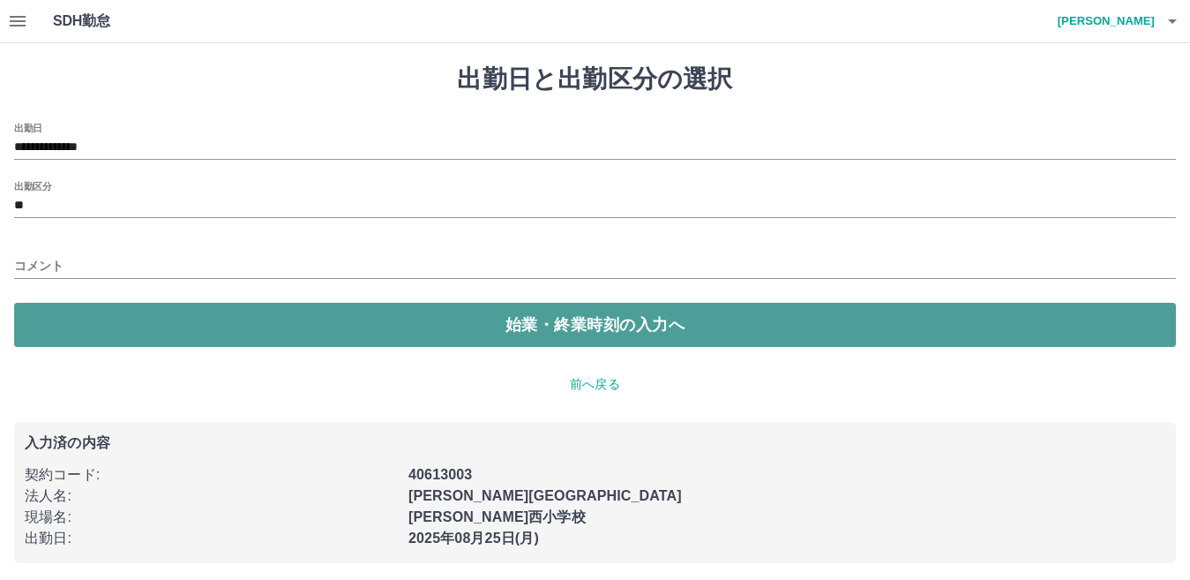
click at [105, 328] on button "始業・終業時刻の入力へ" at bounding box center [595, 325] width 1162 height 44
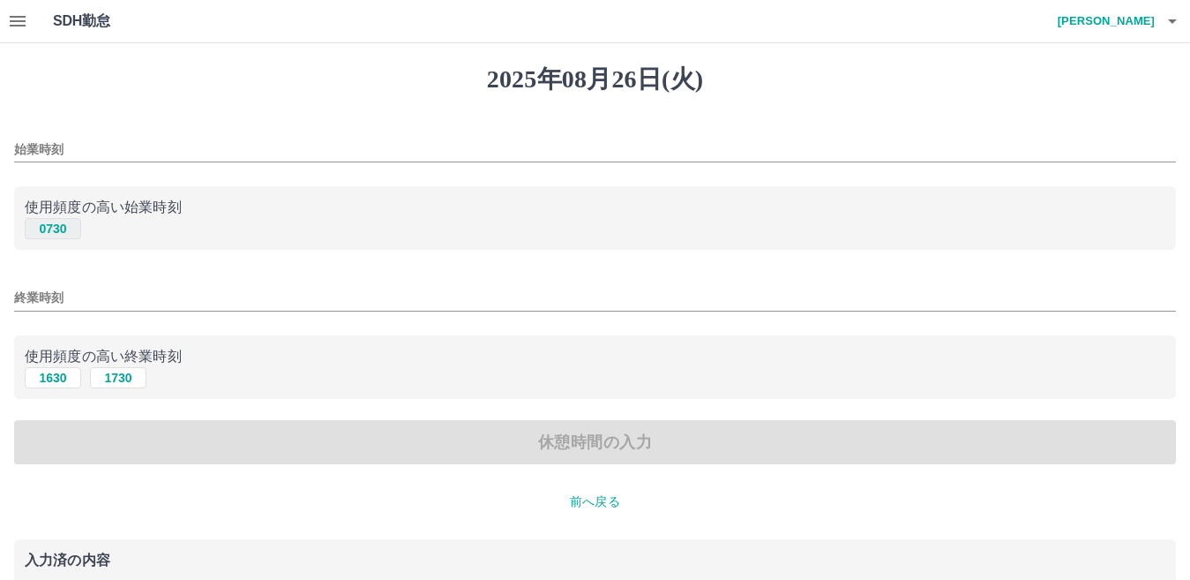
click at [64, 226] on button "0730" at bounding box center [53, 228] width 56 height 21
type input "****"
click at [48, 378] on button "1630" at bounding box center [53, 377] width 56 height 21
type input "****"
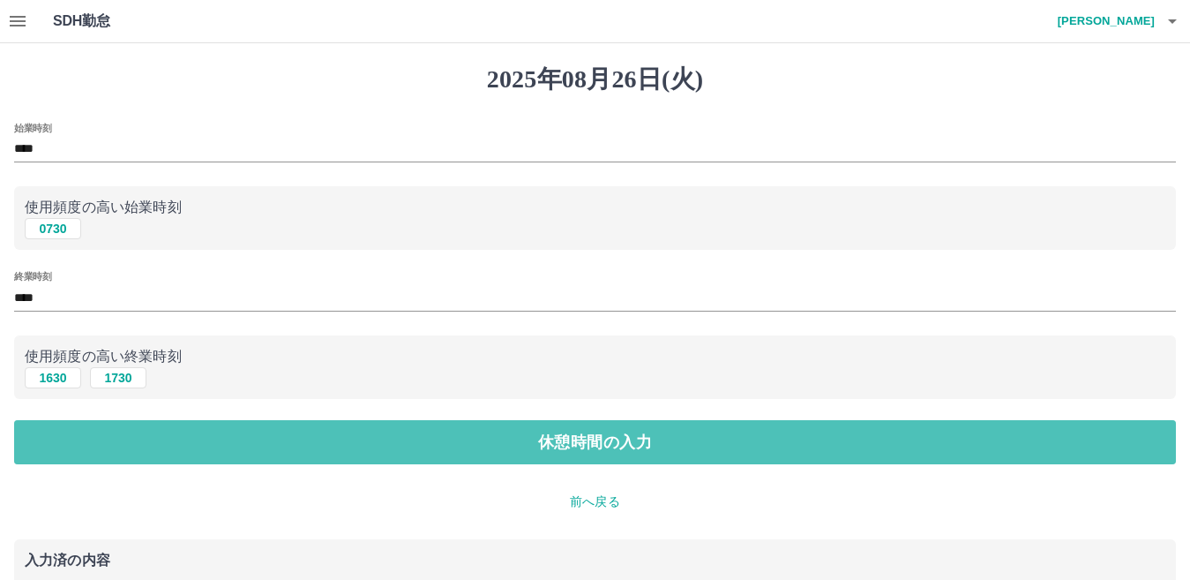
drag, startPoint x: 71, startPoint y: 425, endPoint x: 71, endPoint y: 412, distance: 13.2
click at [71, 424] on button "休憩時間の入力" at bounding box center [595, 442] width 1162 height 44
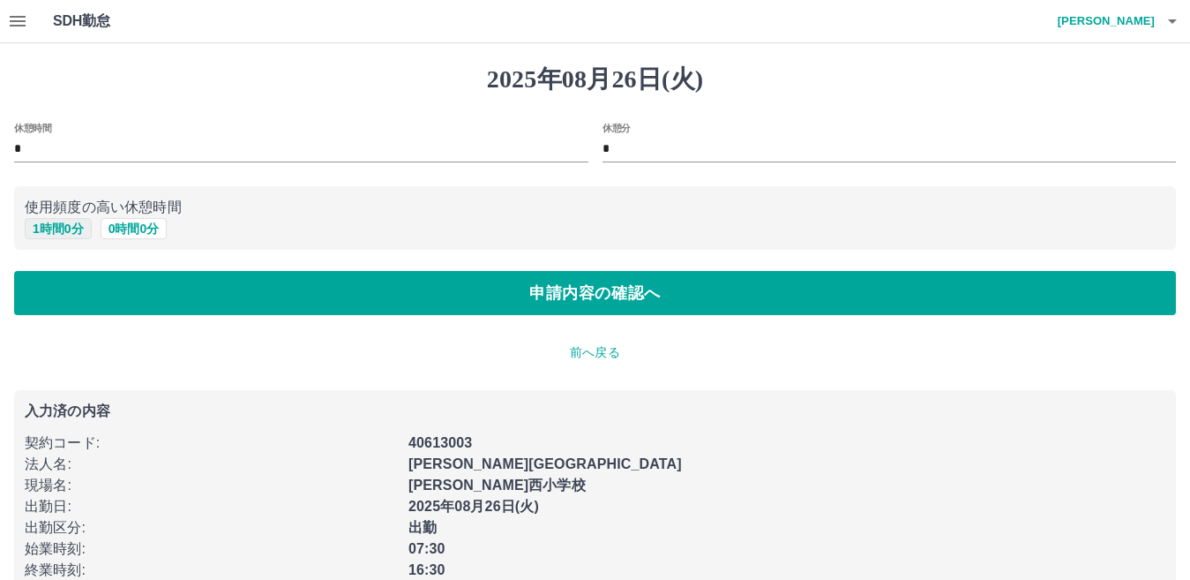
click at [69, 230] on button "1 時間 0 分" at bounding box center [58, 228] width 67 height 21
type input "*"
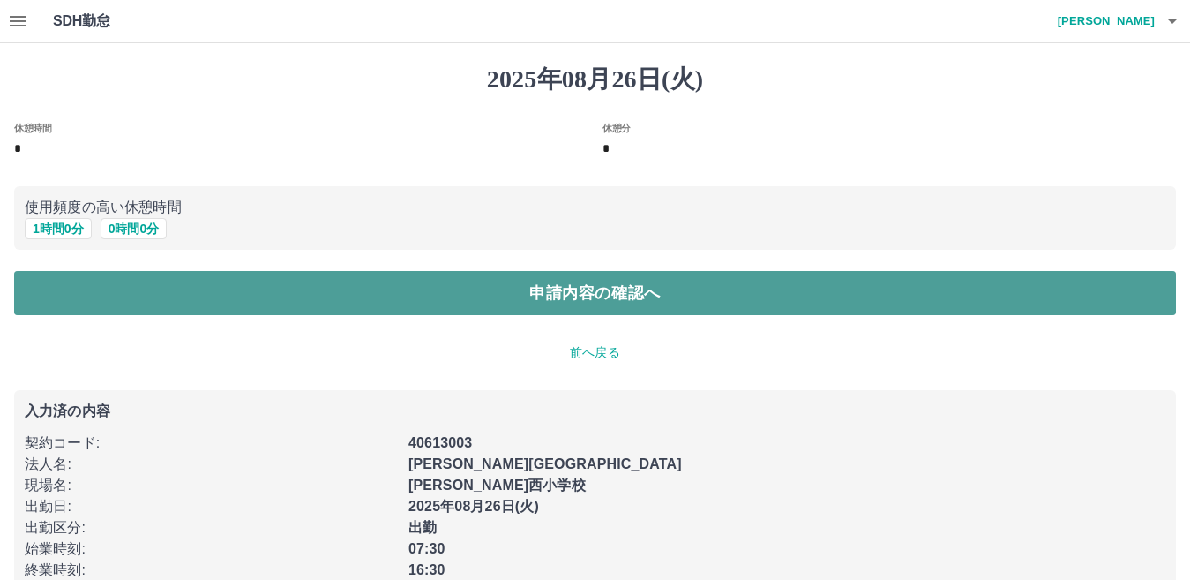
click at [101, 283] on button "申請内容の確認へ" at bounding box center [595, 293] width 1162 height 44
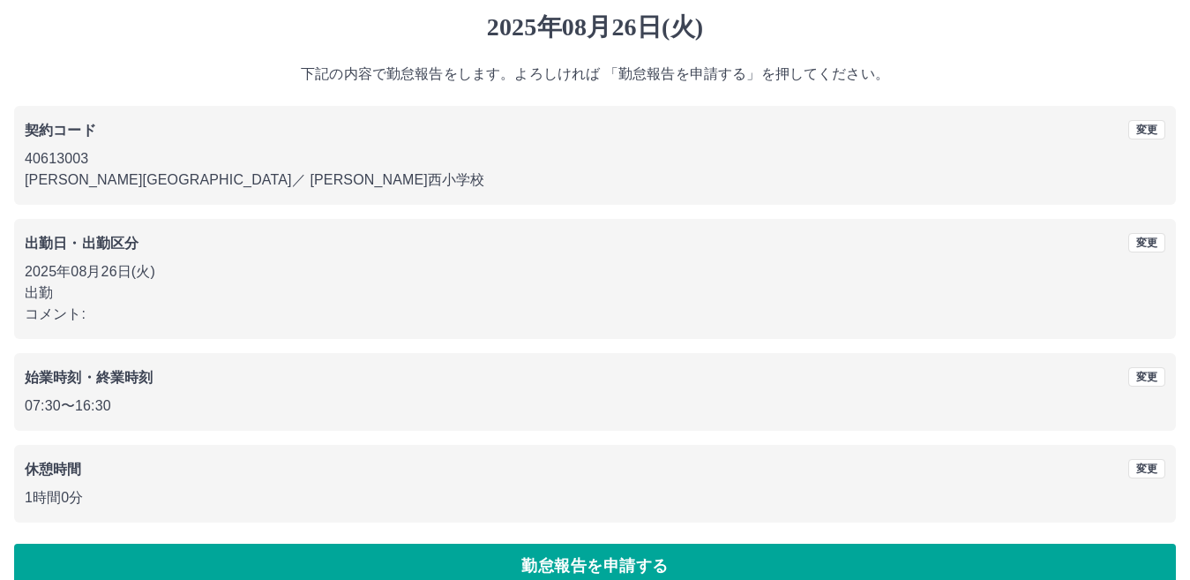
scroll to position [81, 0]
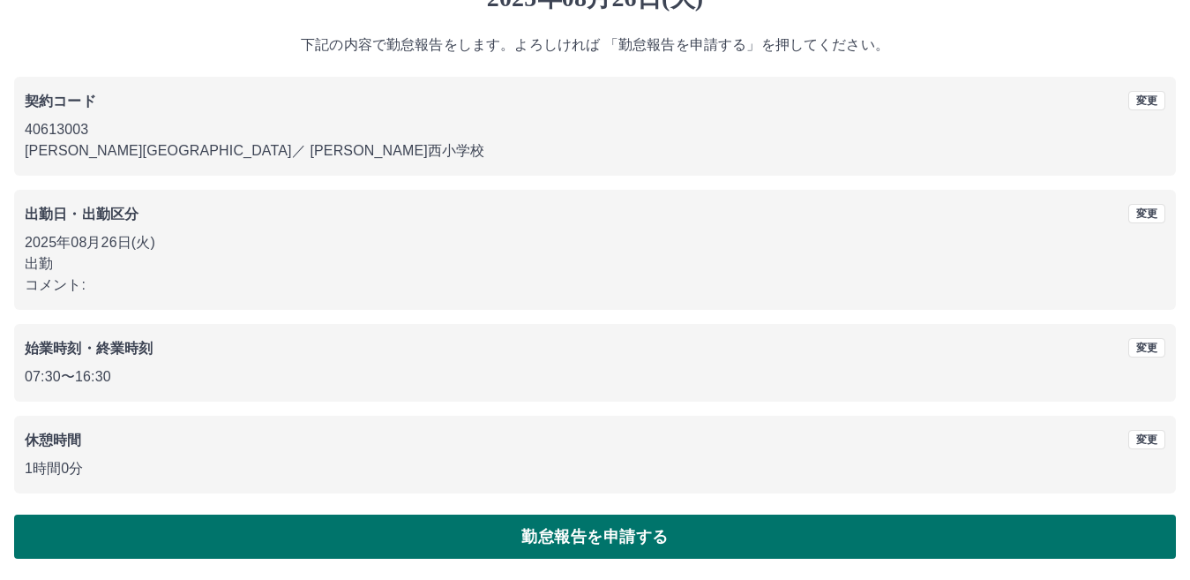
click at [621, 527] on button "勤怠報告を申請する" at bounding box center [595, 536] width 1162 height 44
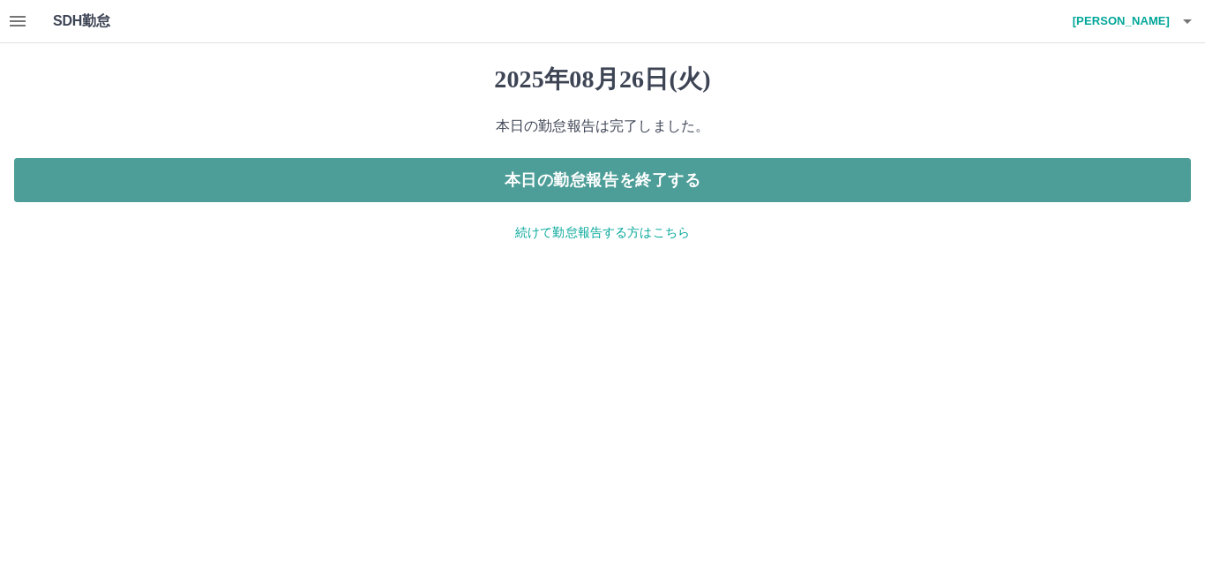
click at [462, 187] on button "本日の勤怠報告を終了する" at bounding box center [602, 180] width 1177 height 44
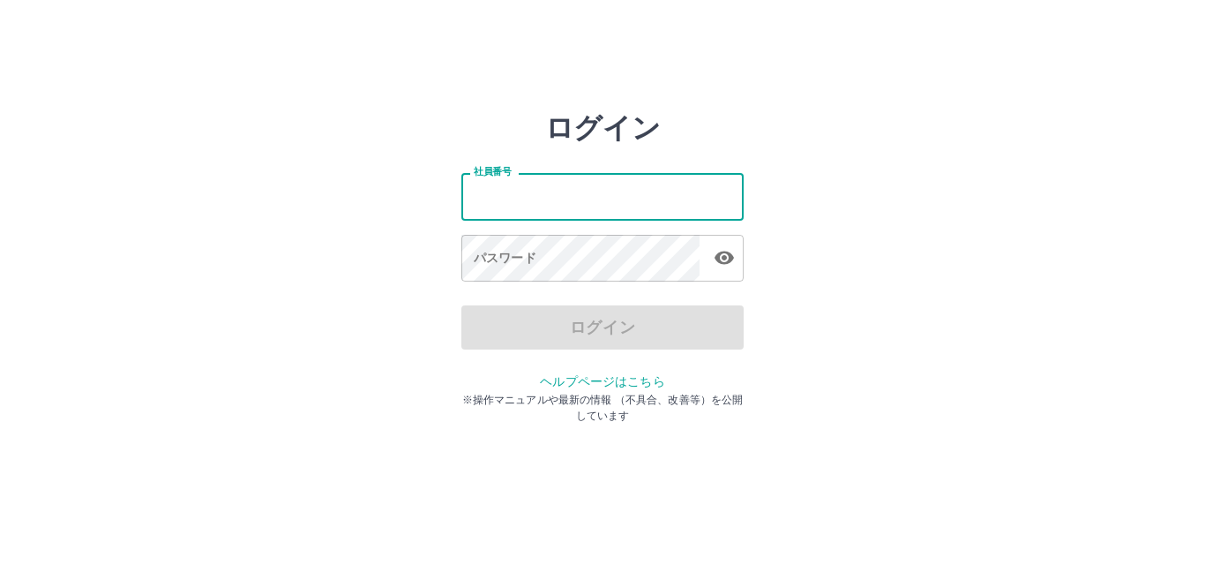
click at [601, 199] on input "社員番号" at bounding box center [602, 196] width 282 height 47
type input "*******"
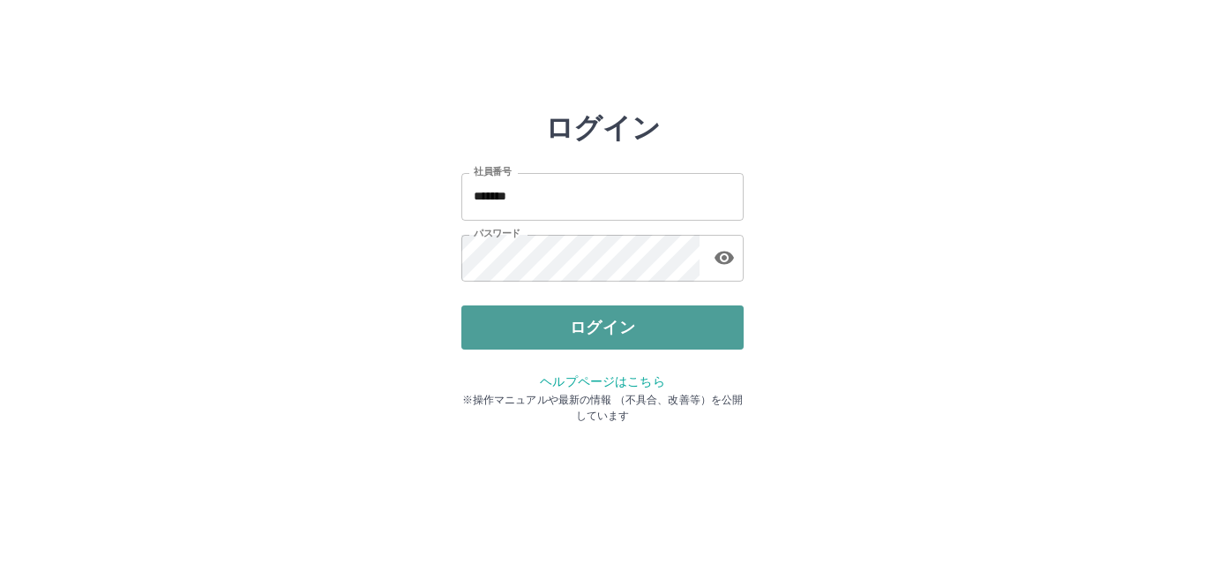
click at [657, 330] on button "ログイン" at bounding box center [602, 327] width 282 height 44
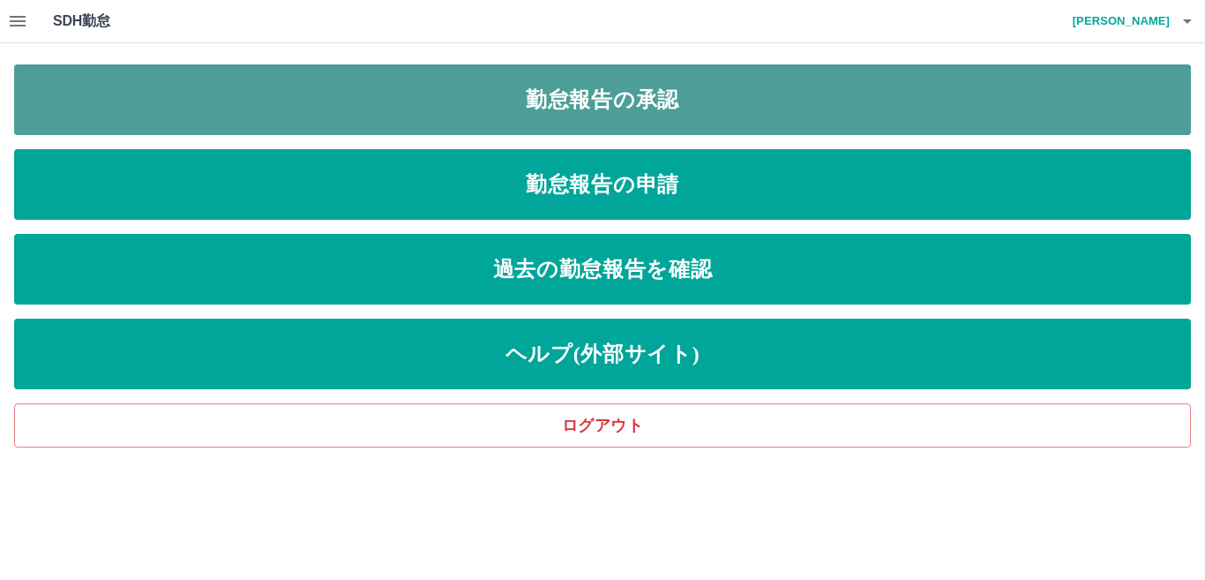
click at [641, 106] on link "勤怠報告の承認" at bounding box center [602, 99] width 1177 height 71
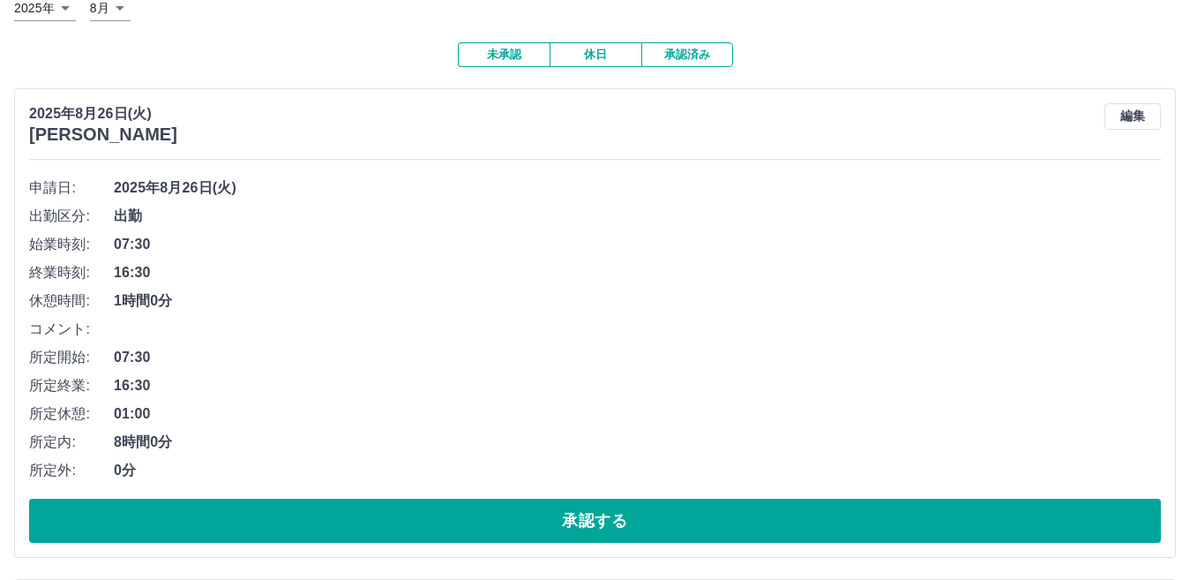
scroll to position [353, 0]
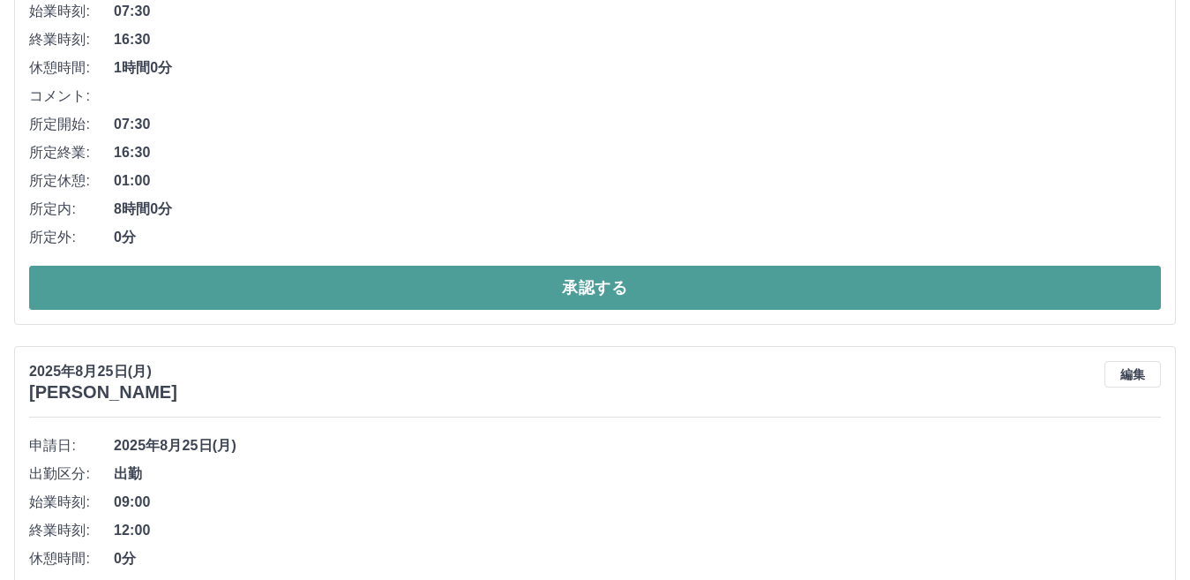
click at [317, 292] on button "承認する" at bounding box center [595, 288] width 1132 height 44
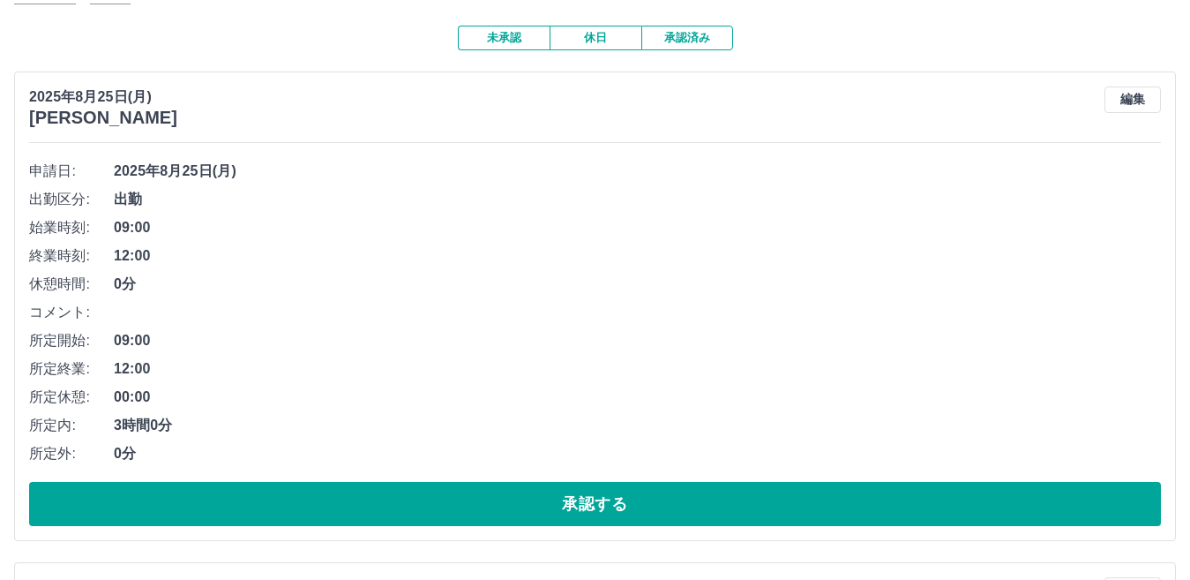
scroll to position [176, 0]
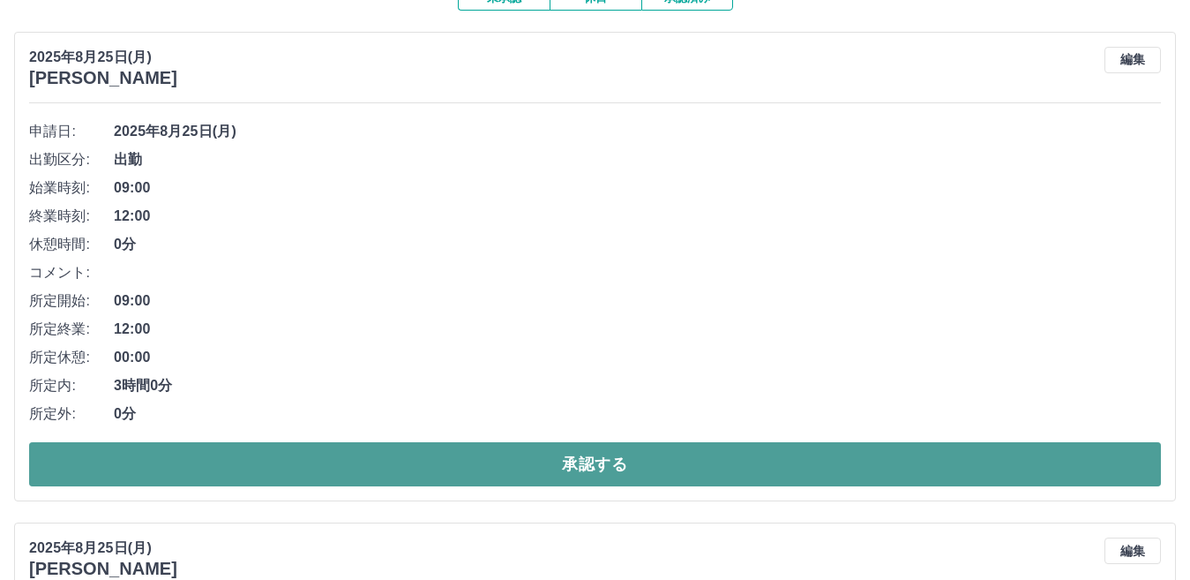
click at [264, 461] on button "承認する" at bounding box center [595, 464] width 1132 height 44
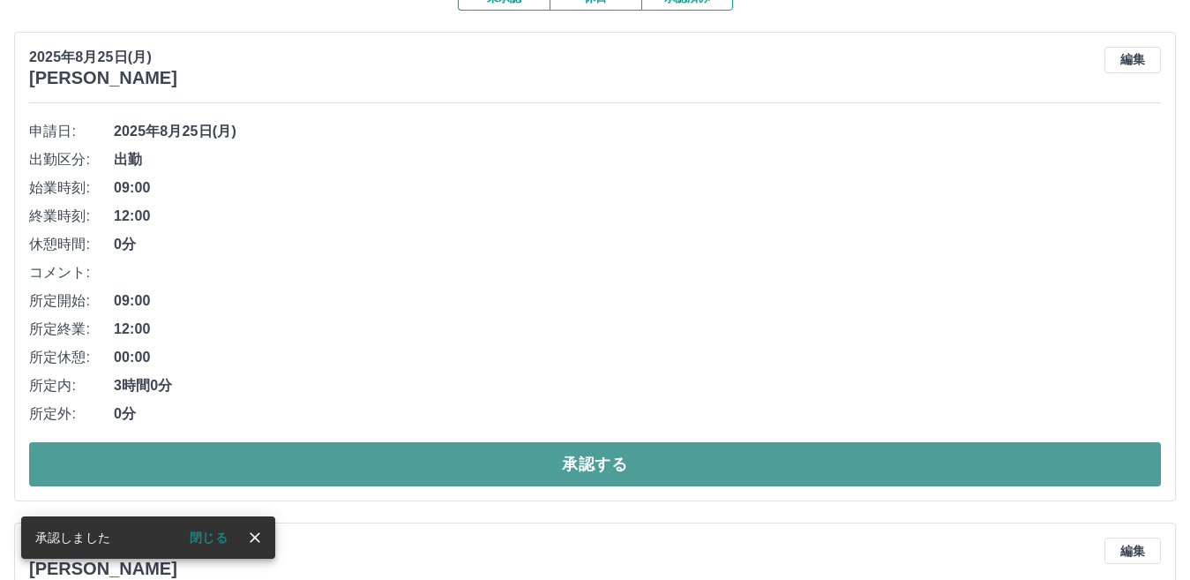
click at [391, 465] on button "承認する" at bounding box center [595, 464] width 1132 height 44
click at [399, 463] on button "承認する" at bounding box center [595, 464] width 1132 height 44
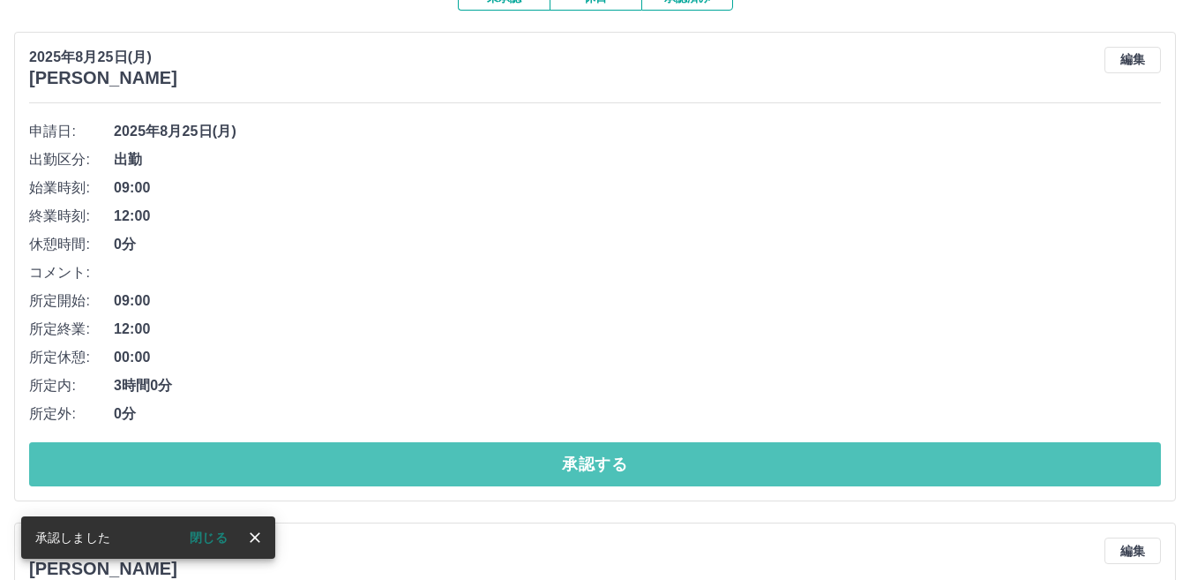
click at [399, 463] on button "承認する" at bounding box center [595, 464] width 1132 height 44
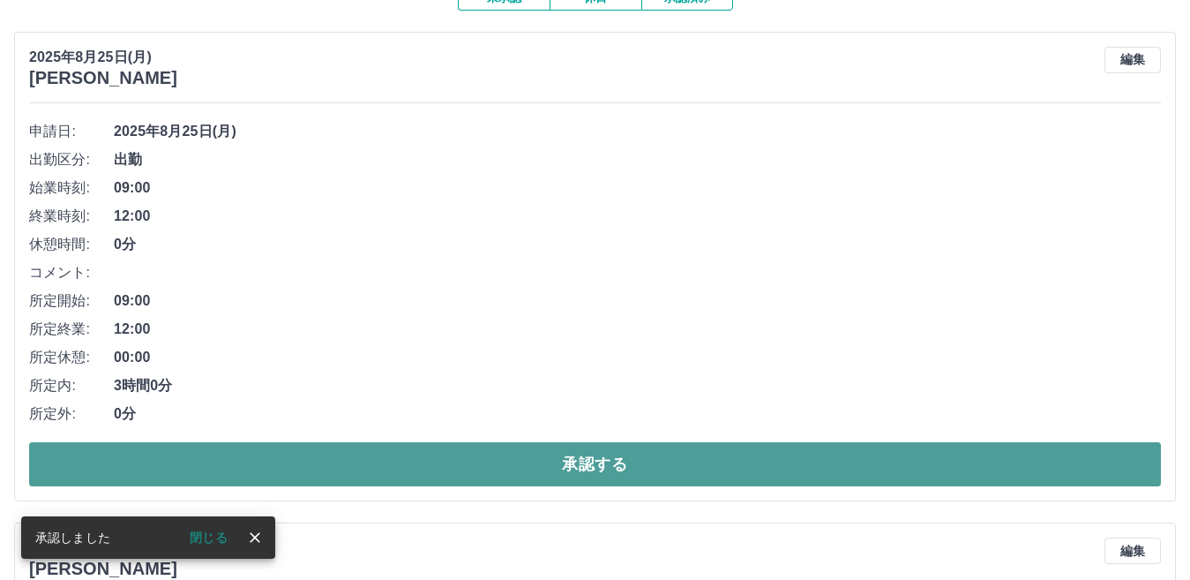
click at [377, 460] on button "承認する" at bounding box center [595, 464] width 1132 height 44
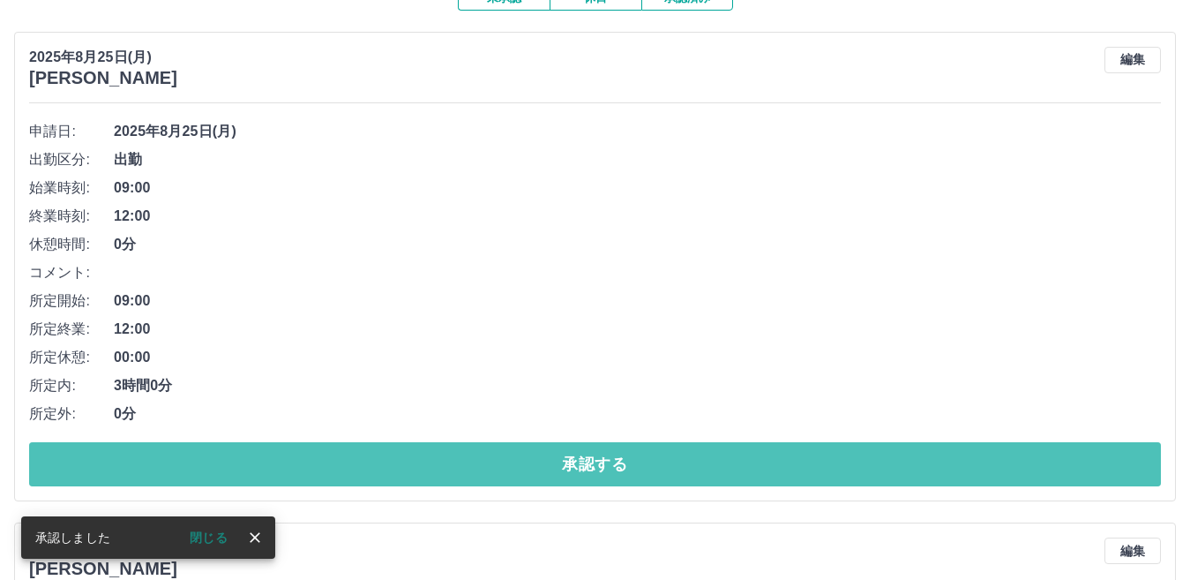
click at [377, 460] on button "承認する" at bounding box center [595, 464] width 1132 height 44
click at [382, 458] on button "承認する" at bounding box center [595, 464] width 1132 height 44
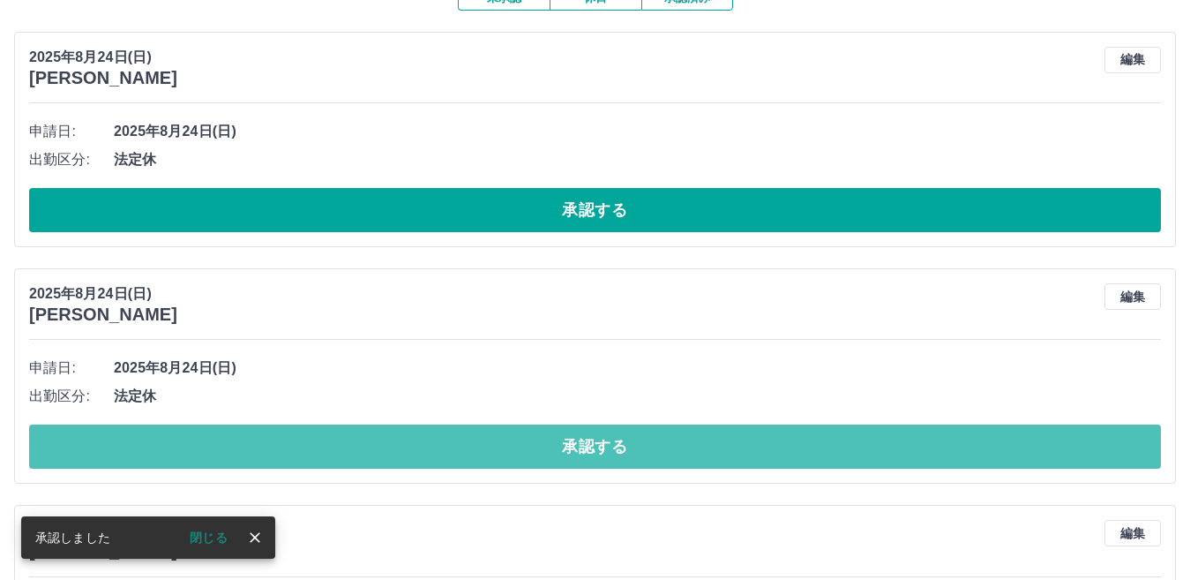
click at [386, 455] on button "承認する" at bounding box center [595, 446] width 1132 height 44
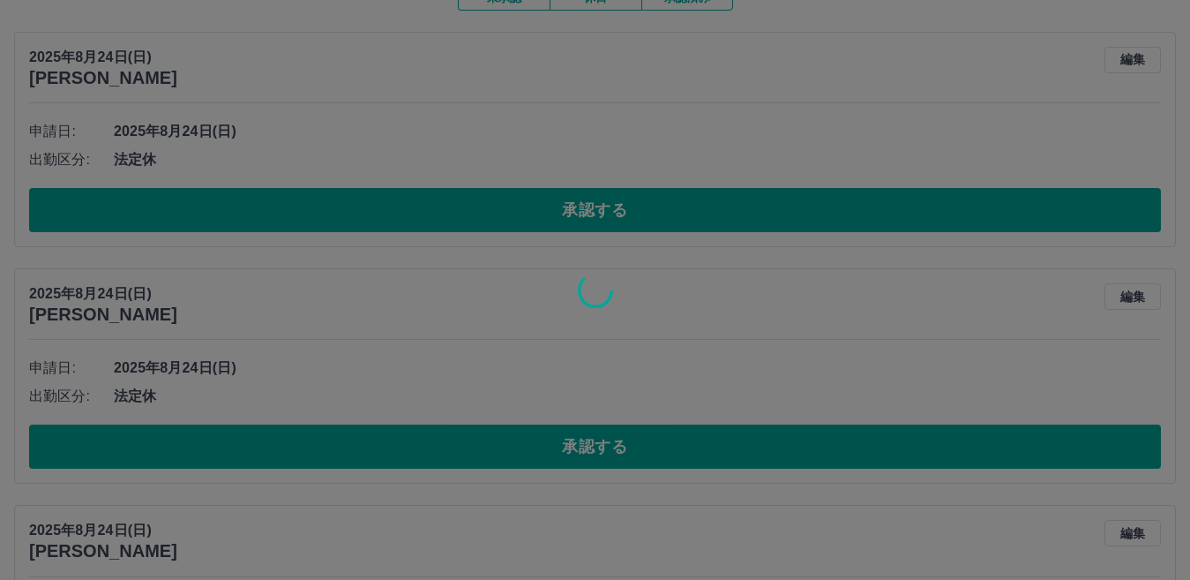
click at [606, 208] on div at bounding box center [595, 290] width 1190 height 580
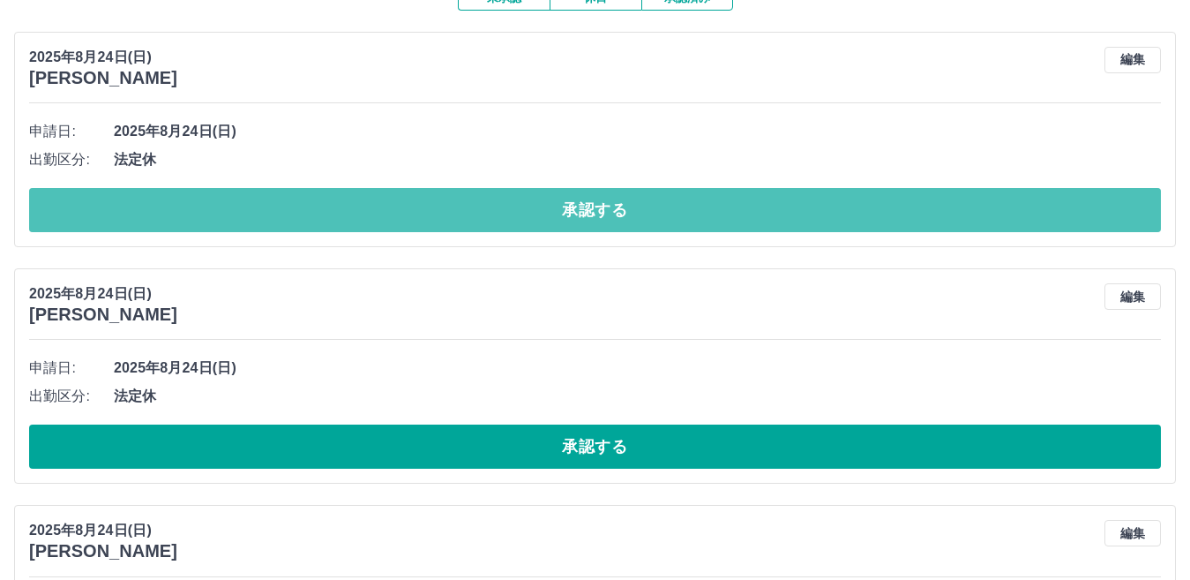
click at [606, 208] on button "承認する" at bounding box center [595, 210] width 1132 height 44
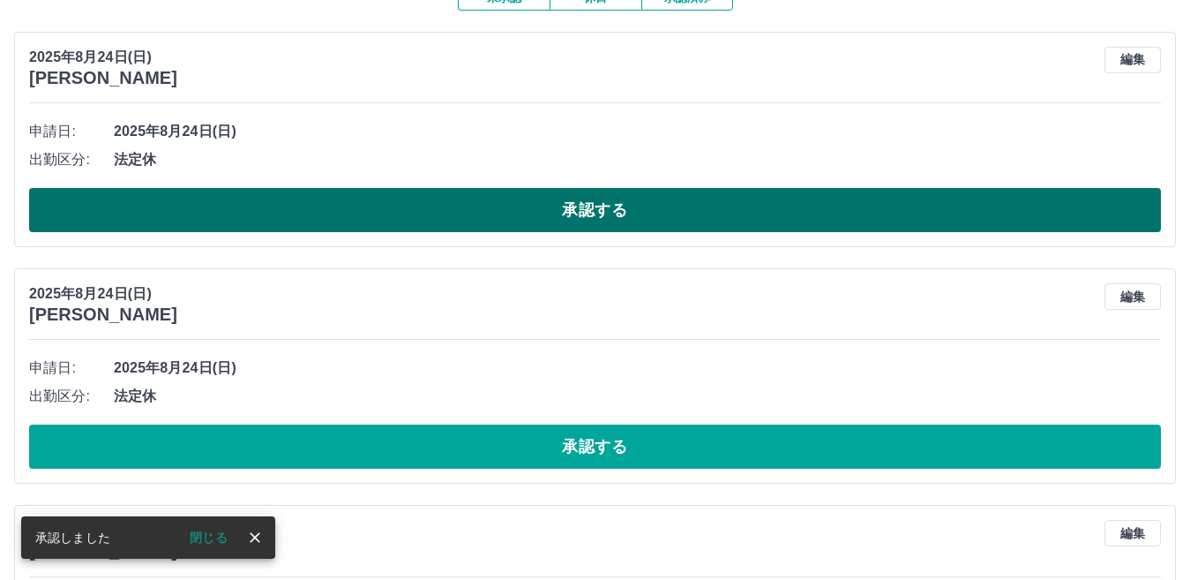
click at [552, 206] on button "承認する" at bounding box center [595, 210] width 1132 height 44
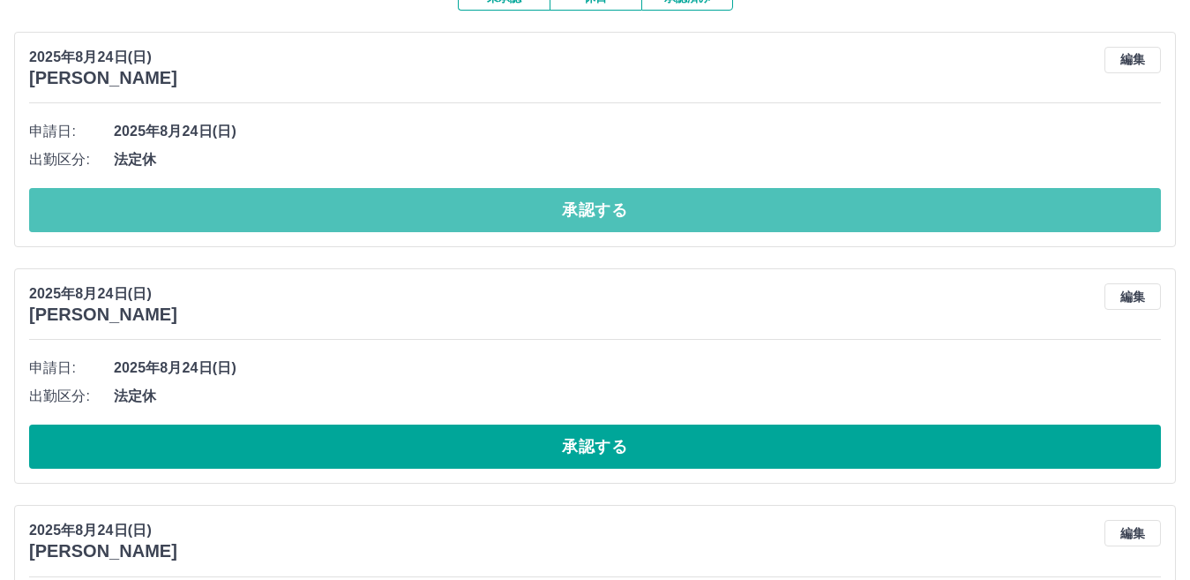
drag, startPoint x: 555, startPoint y: 214, endPoint x: 551, endPoint y: 227, distance: 13.7
click at [555, 220] on button "承認する" at bounding box center [595, 210] width 1132 height 44
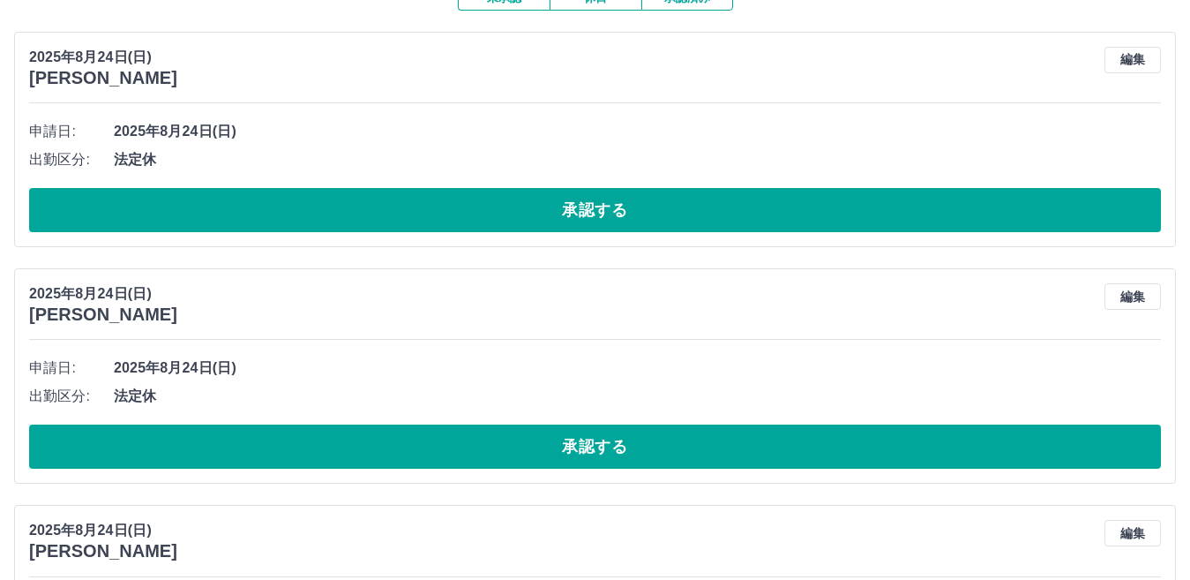
click at [539, 228] on button "承認する" at bounding box center [595, 210] width 1132 height 44
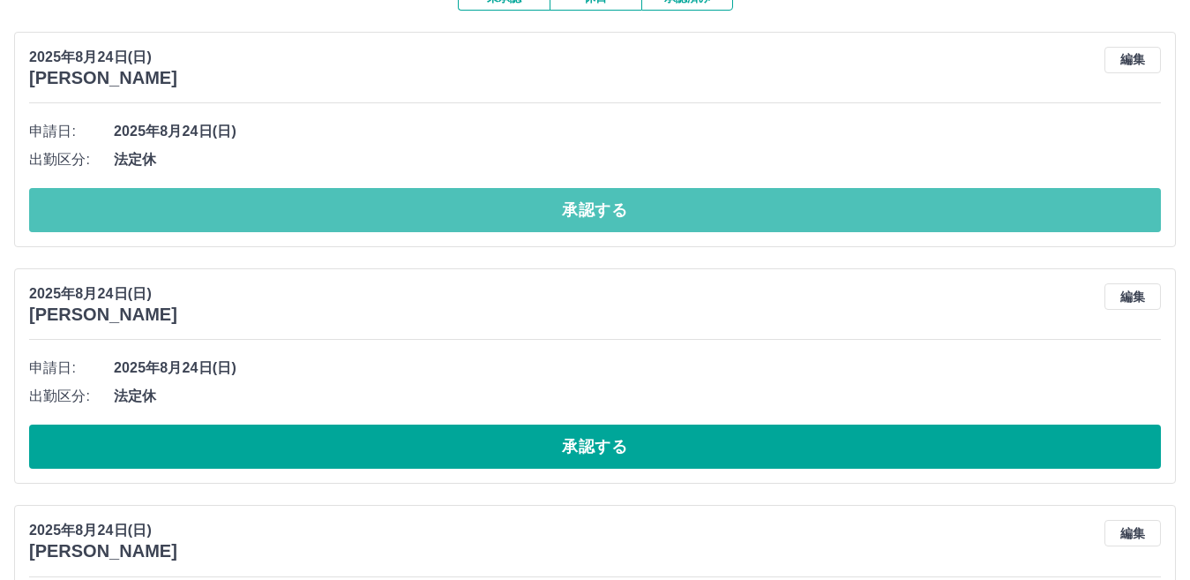
click at [539, 228] on button "承認する" at bounding box center [595, 210] width 1132 height 44
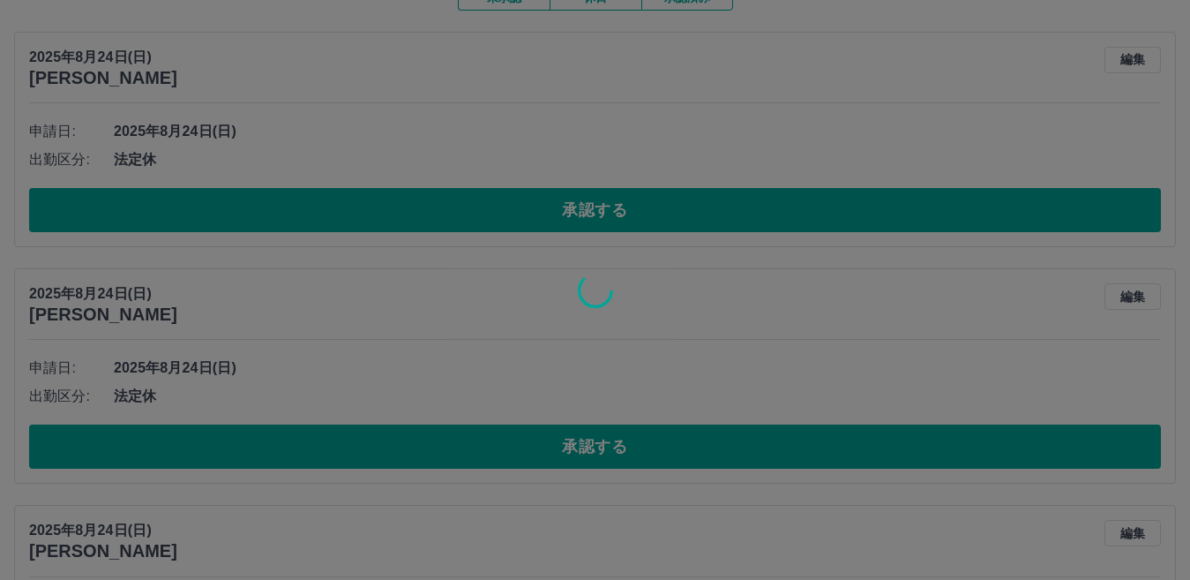
click at [538, 216] on div at bounding box center [595, 290] width 1190 height 580
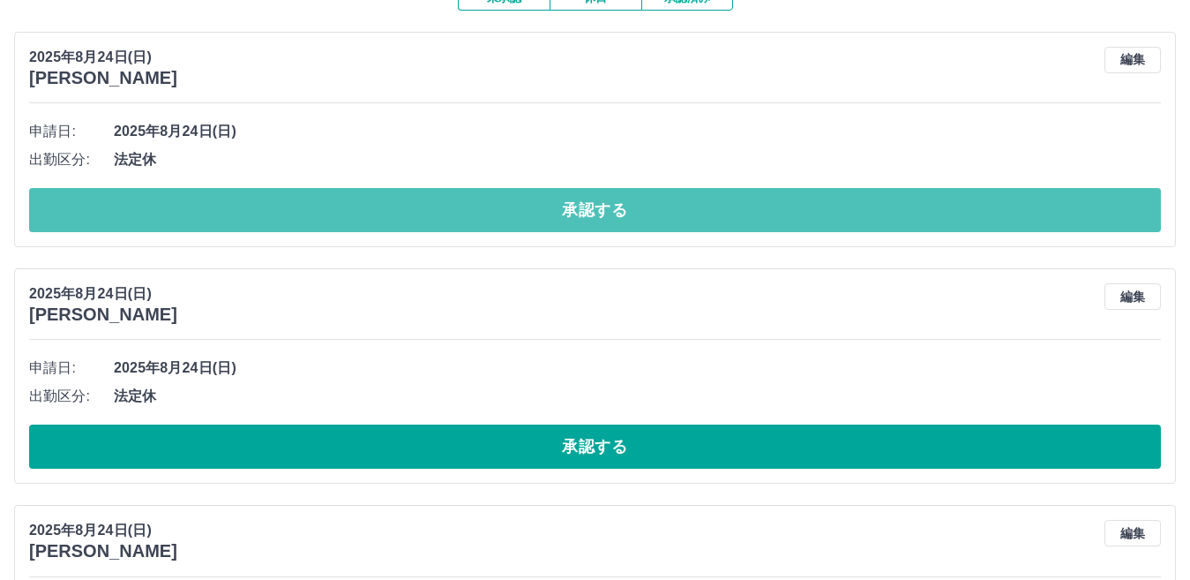
click at [538, 216] on button "承認する" at bounding box center [595, 210] width 1132 height 44
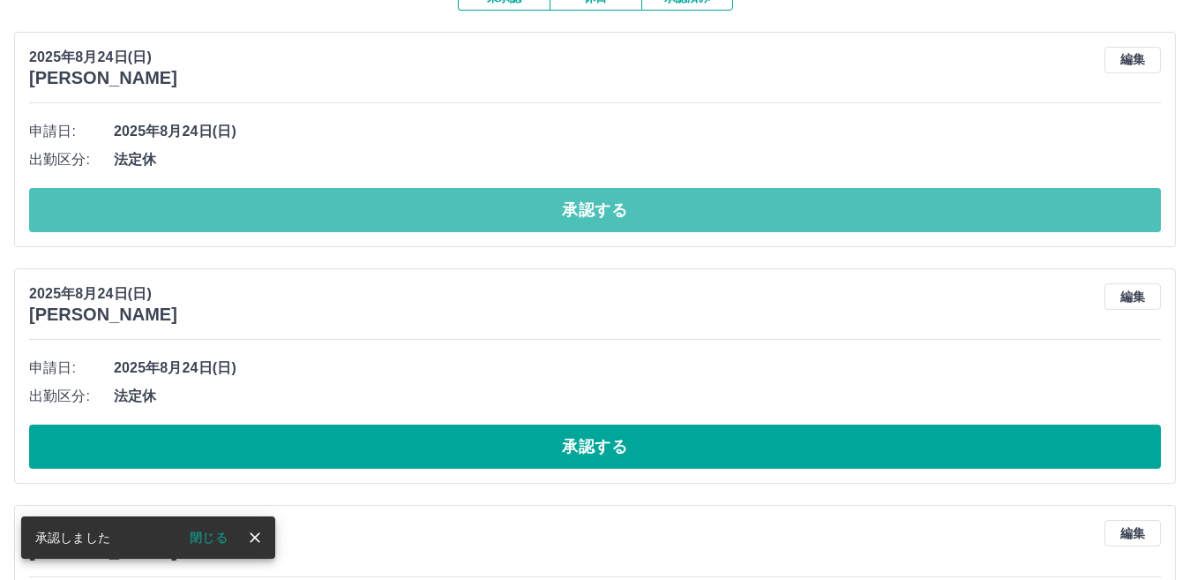
click at [538, 216] on button "承認する" at bounding box center [595, 210] width 1132 height 44
click at [488, 226] on button "承認する" at bounding box center [595, 210] width 1132 height 44
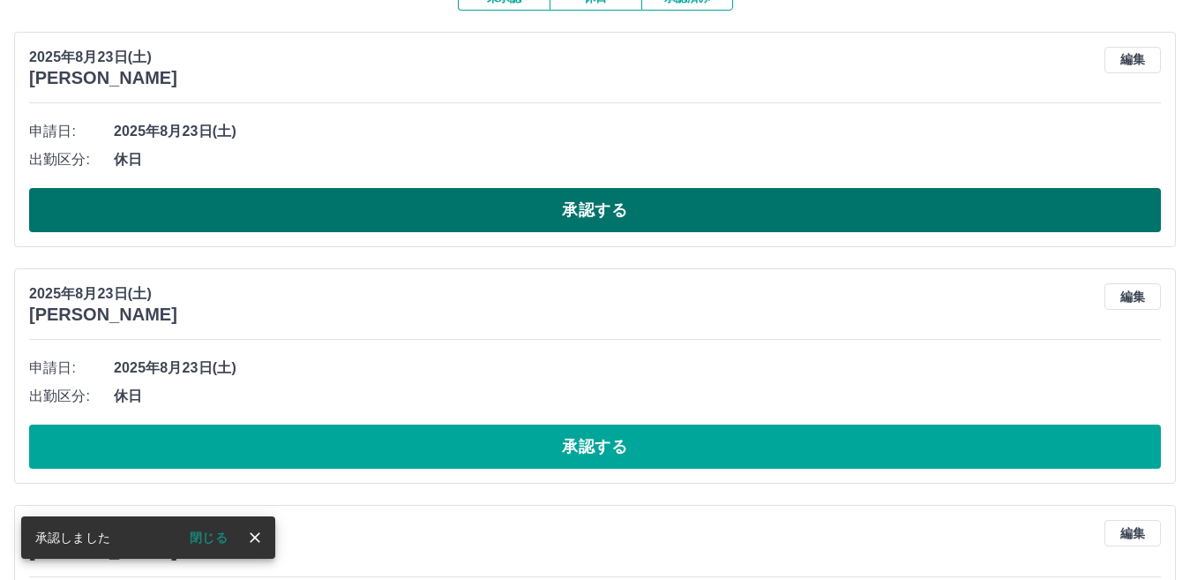
click at [542, 209] on button "承認する" at bounding box center [595, 210] width 1132 height 44
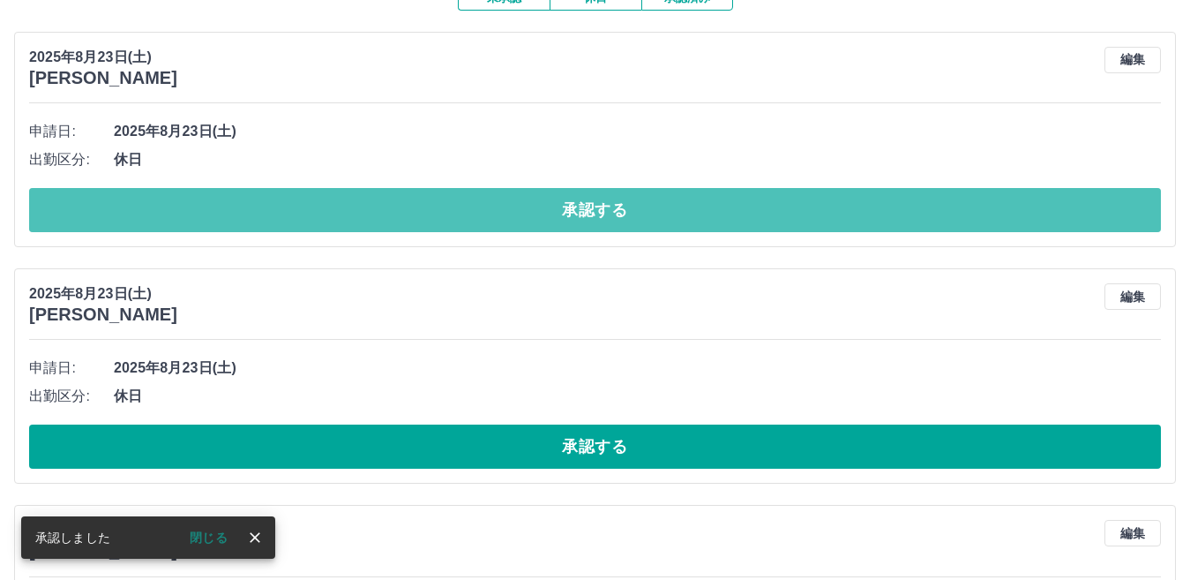
click at [542, 209] on button "承認する" at bounding box center [595, 210] width 1132 height 44
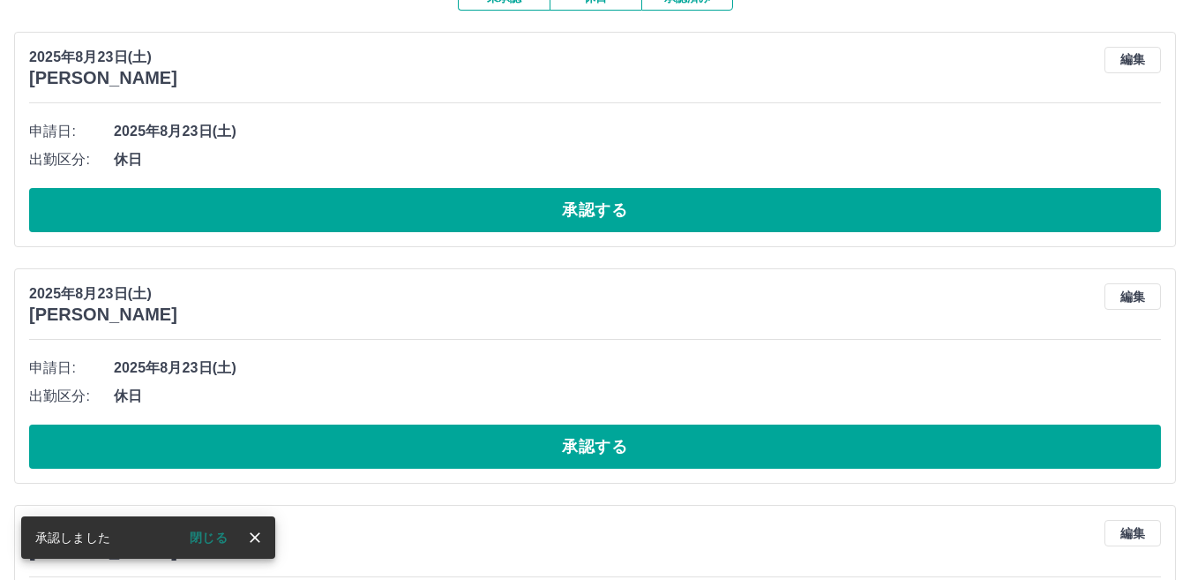
click at [542, 209] on button "承認する" at bounding box center [595, 210] width 1132 height 44
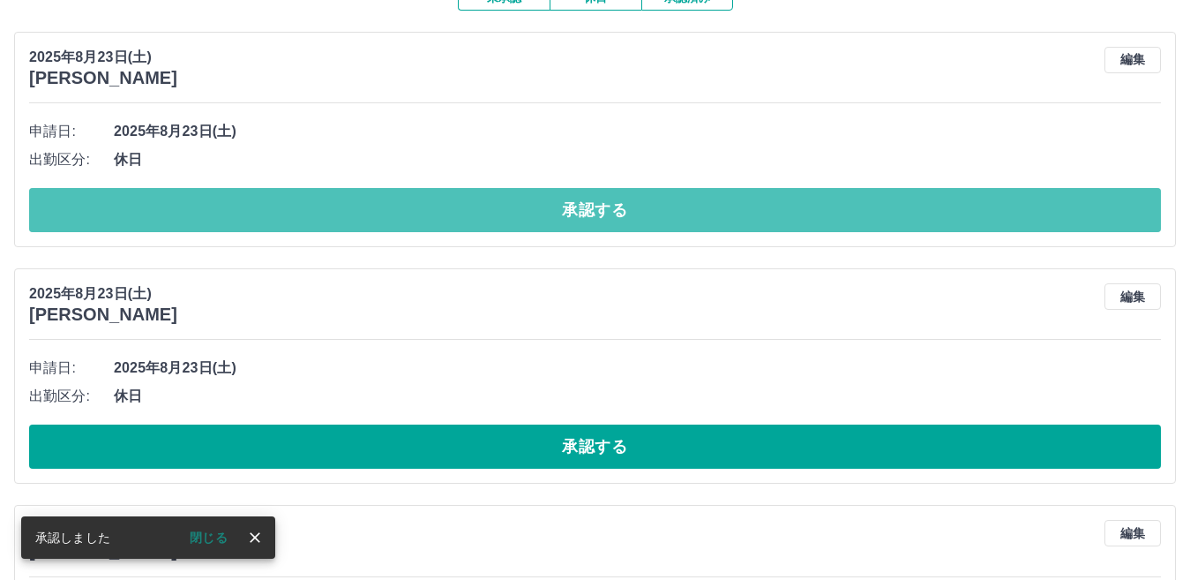
click at [542, 209] on button "承認する" at bounding box center [595, 210] width 1132 height 44
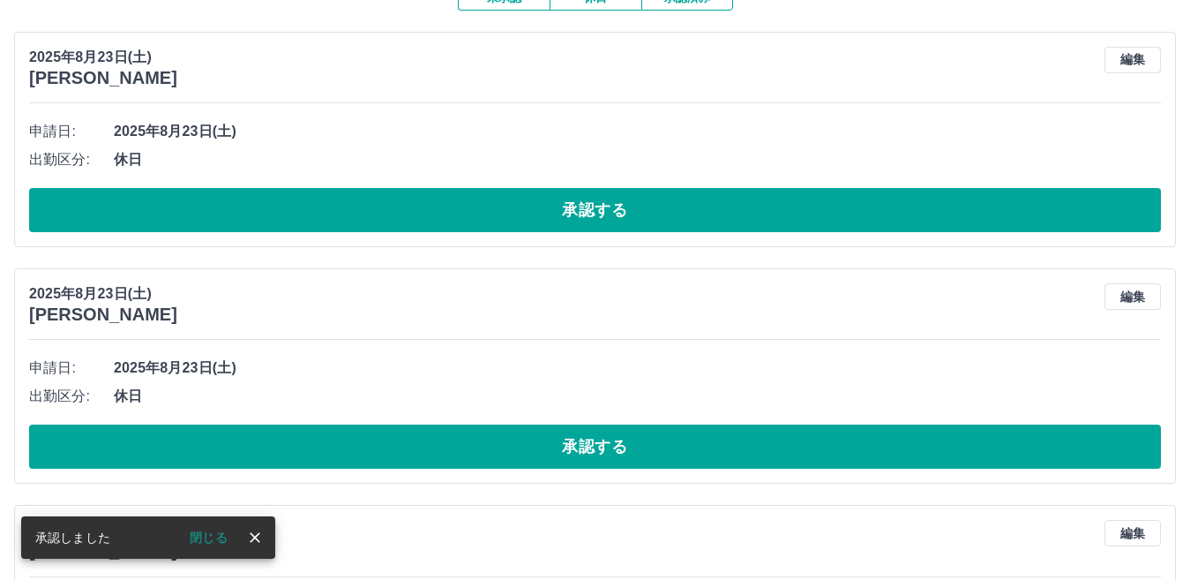
click at [542, 209] on button "承認する" at bounding box center [595, 210] width 1132 height 44
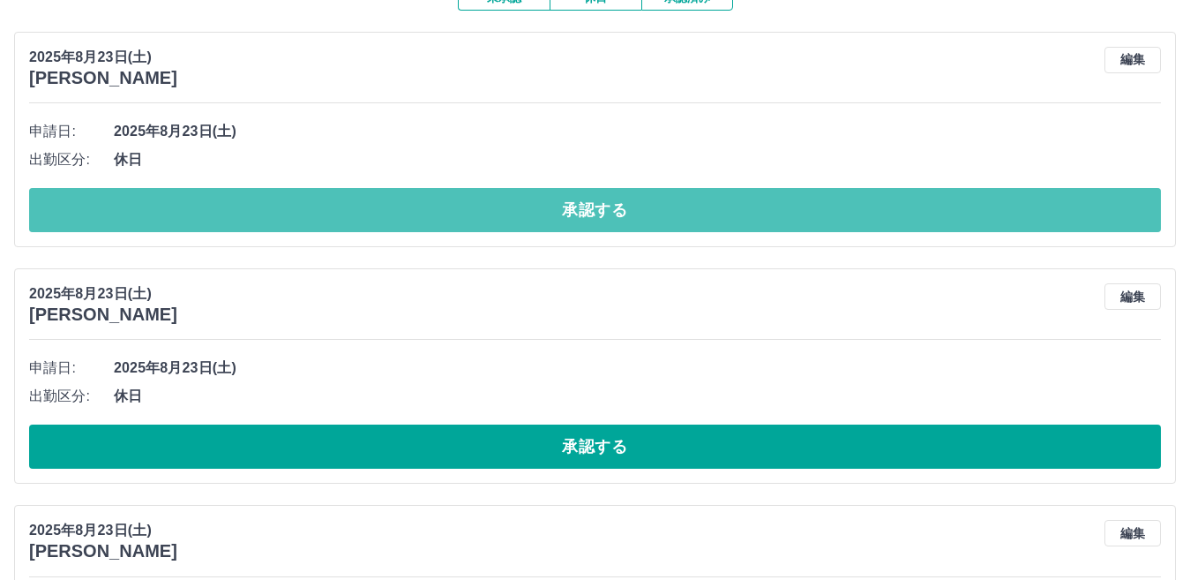
click at [542, 209] on button "承認する" at bounding box center [595, 210] width 1132 height 44
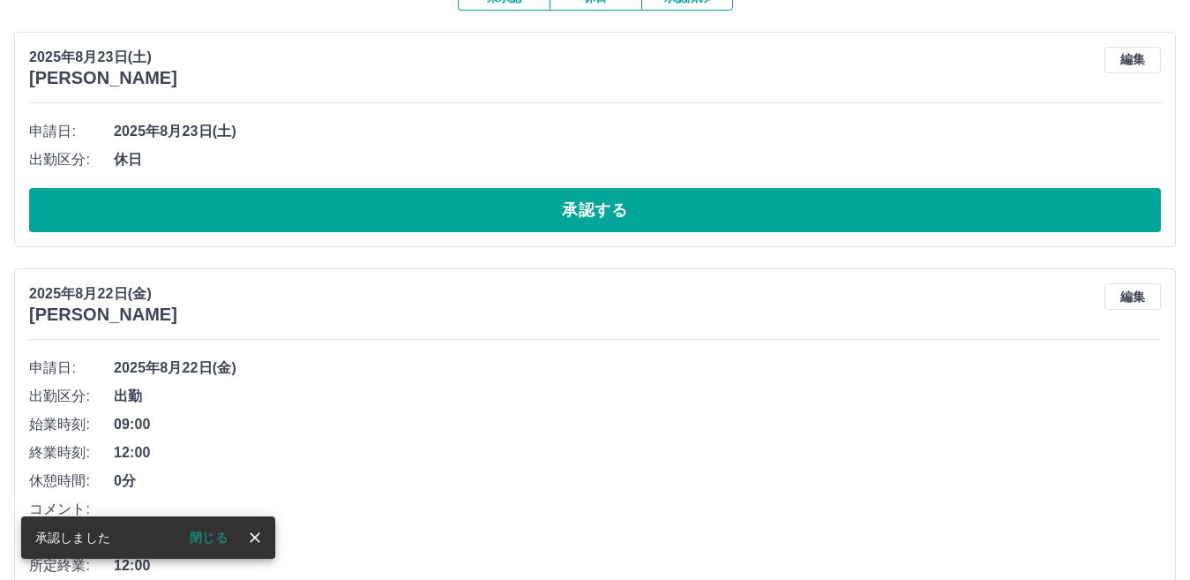
click at [542, 209] on button "承認する" at bounding box center [595, 210] width 1132 height 44
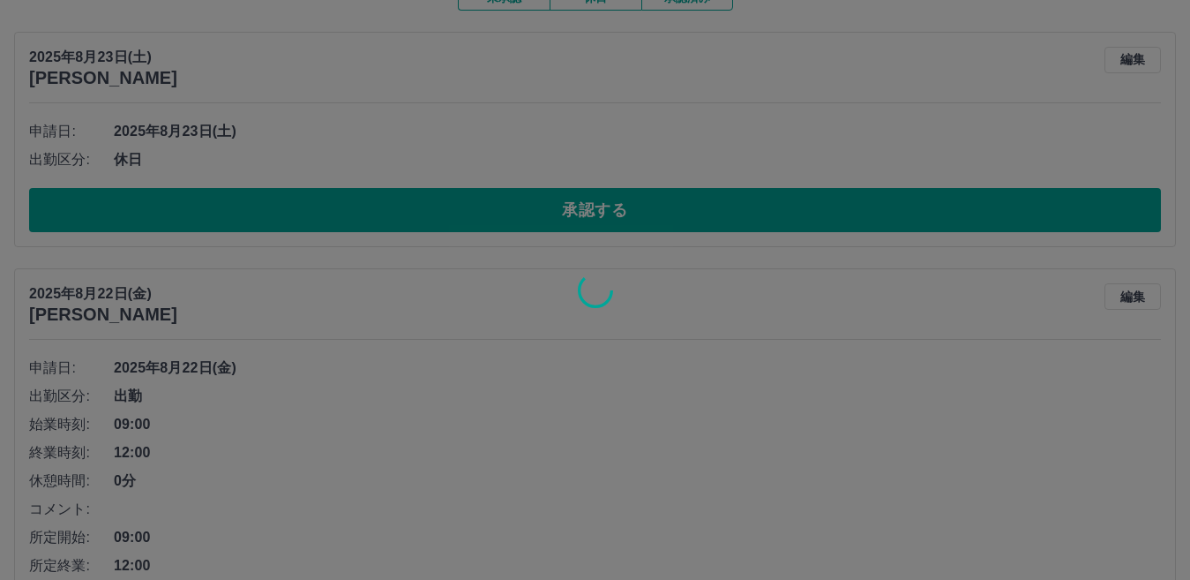
scroll to position [121, 0]
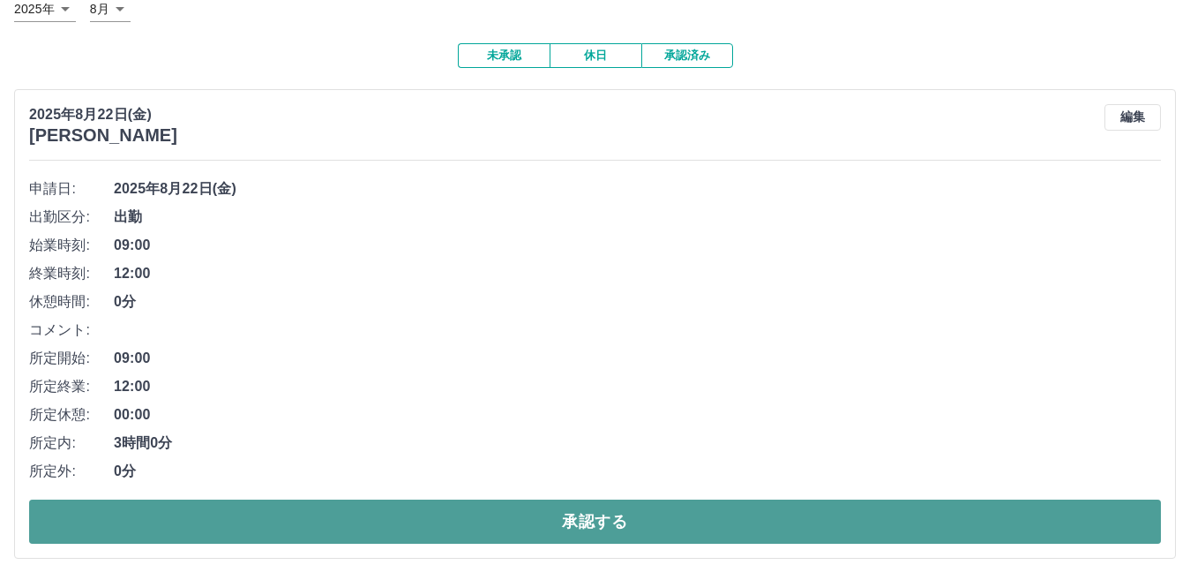
click at [619, 519] on button "承認する" at bounding box center [595, 521] width 1132 height 44
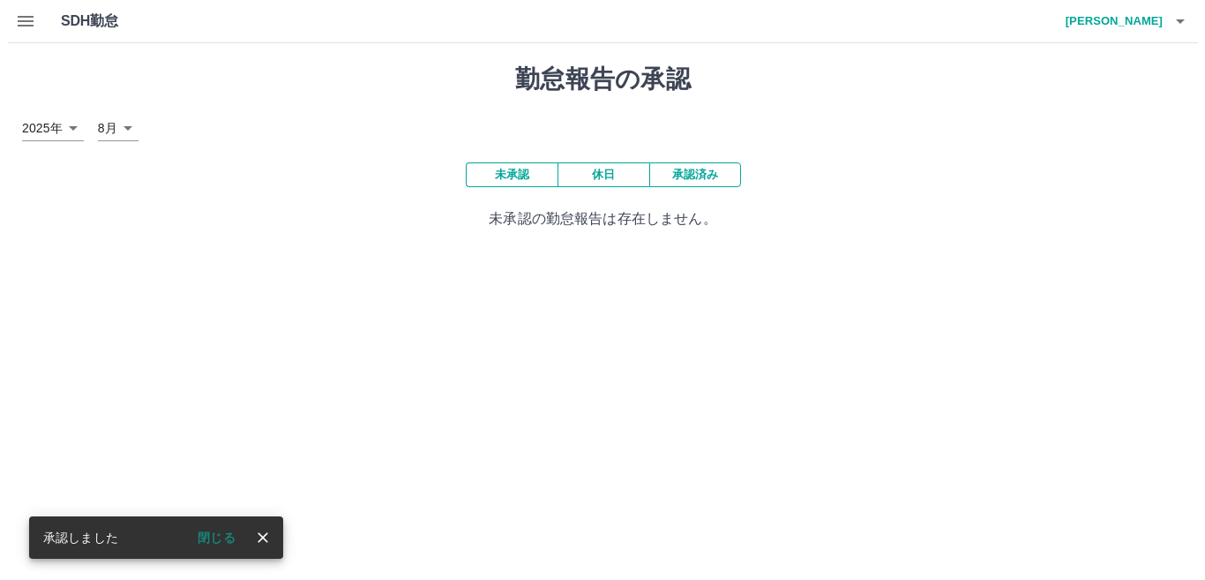
scroll to position [0, 0]
